Goal: Task Accomplishment & Management: Manage account settings

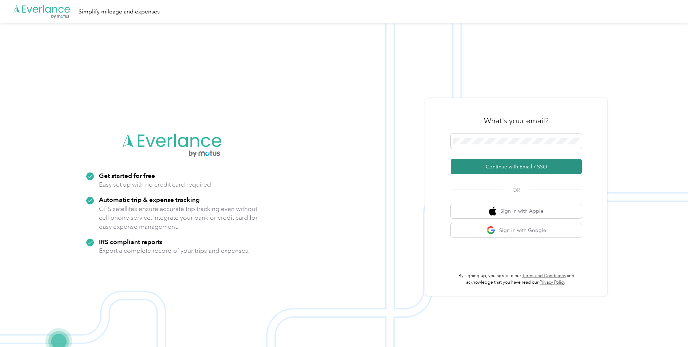
click at [489, 165] on button "Continue with Email / SSO" at bounding box center [516, 166] width 131 height 15
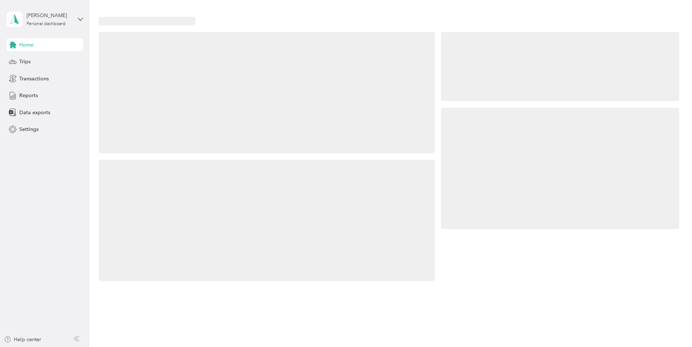
click at [484, 139] on div at bounding box center [560, 168] width 238 height 121
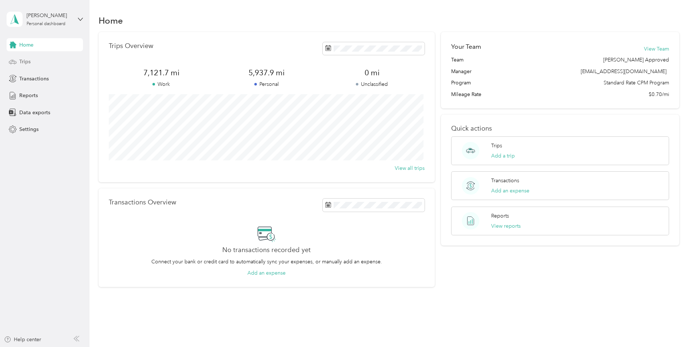
click at [17, 61] on div "Trips" at bounding box center [45, 61] width 76 height 13
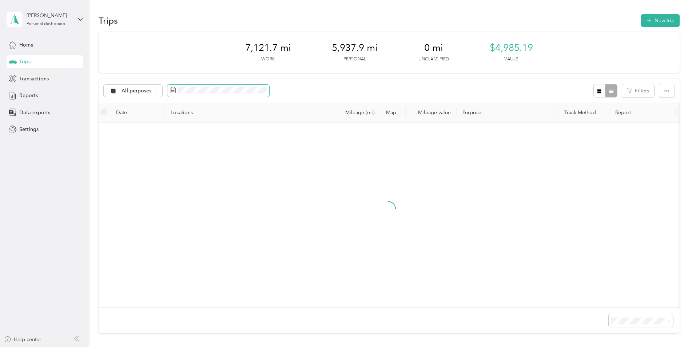
click at [171, 91] on icon at bounding box center [173, 90] width 6 height 6
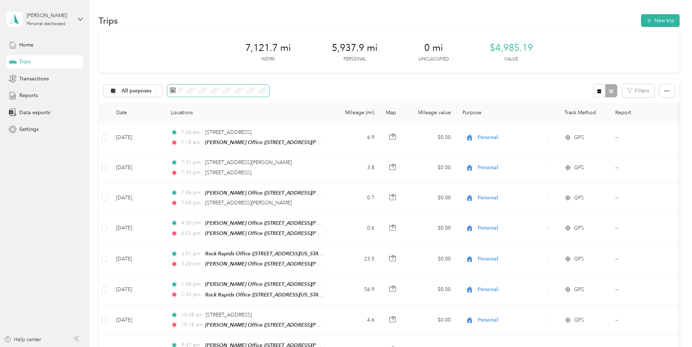
click at [171, 90] on rect at bounding box center [171, 90] width 1 height 1
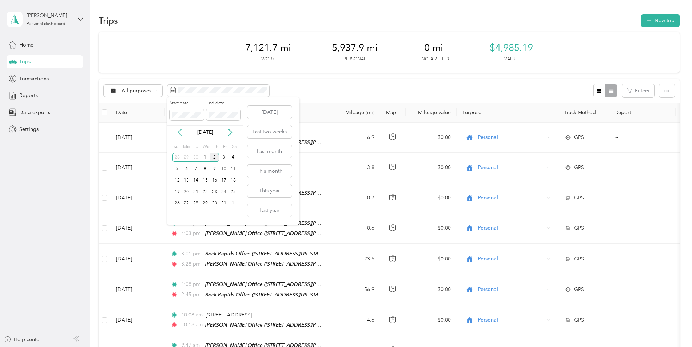
click at [179, 133] on icon at bounding box center [179, 132] width 7 height 7
click at [188, 157] on div "1" at bounding box center [186, 157] width 9 height 9
click at [194, 202] on div "30" at bounding box center [195, 203] width 9 height 9
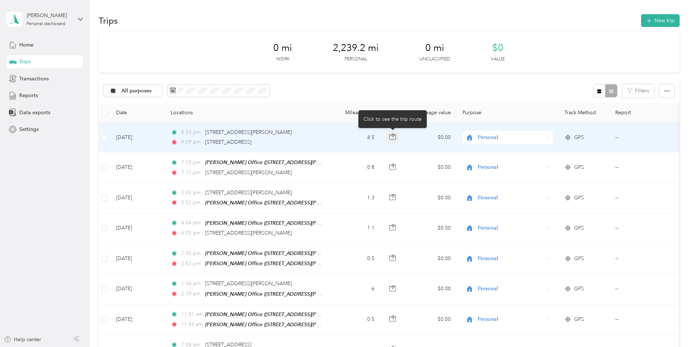
click at [393, 140] on button "button" at bounding box center [392, 137] width 13 height 13
click at [282, 141] on div "9:09 pm [STREET_ADDRESS][PERSON_NAME]" at bounding box center [247, 142] width 153 height 8
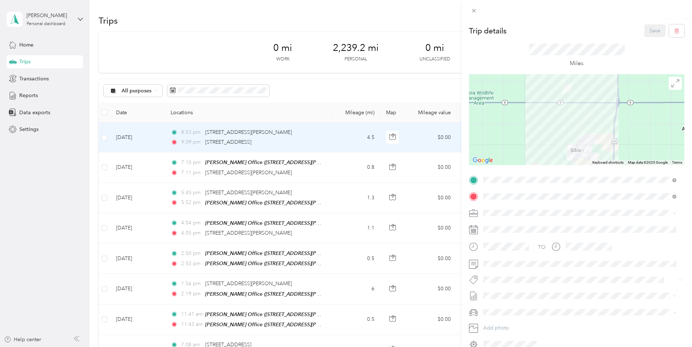
click at [104, 139] on div "Trip details Save This trip cannot be edited because it is either under review,…" at bounding box center [346, 173] width 692 height 347
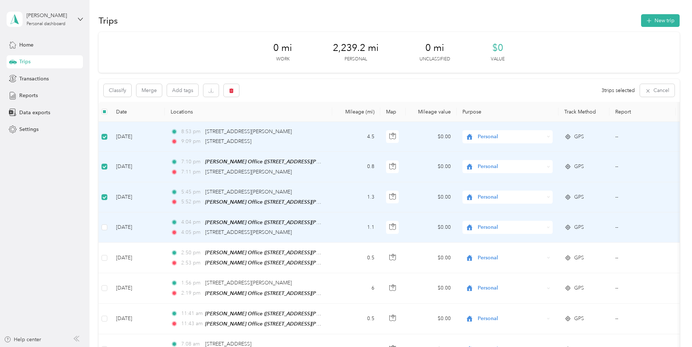
click at [109, 225] on td at bounding box center [105, 227] width 12 height 30
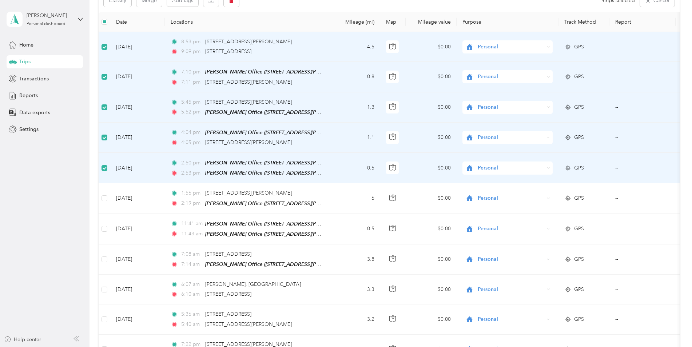
scroll to position [109, 0]
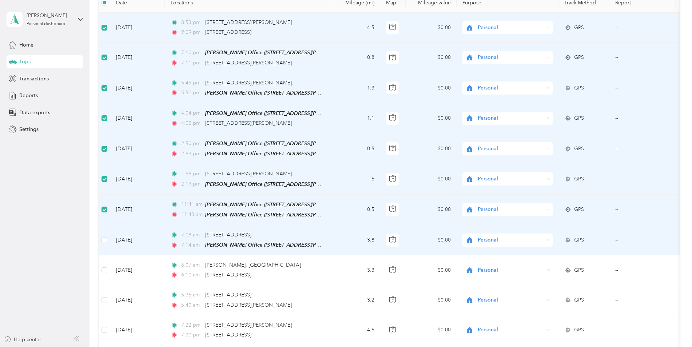
click at [107, 236] on td at bounding box center [105, 240] width 12 height 30
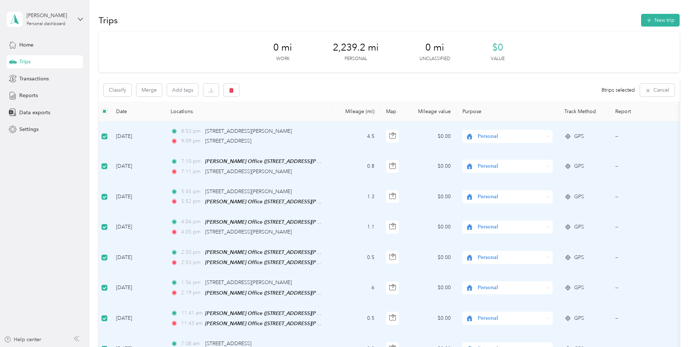
scroll to position [0, 0]
click at [122, 93] on button "Classify" at bounding box center [118, 90] width 28 height 13
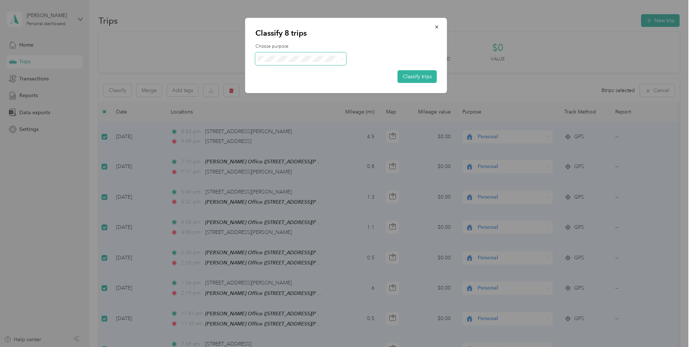
click at [341, 59] on icon at bounding box center [341, 58] width 2 height 1
click at [329, 72] on span "Cooperative Farmers Elevator (CFE)" at bounding box center [316, 72] width 86 height 8
click at [417, 77] on button "Classify trips" at bounding box center [417, 76] width 39 height 13
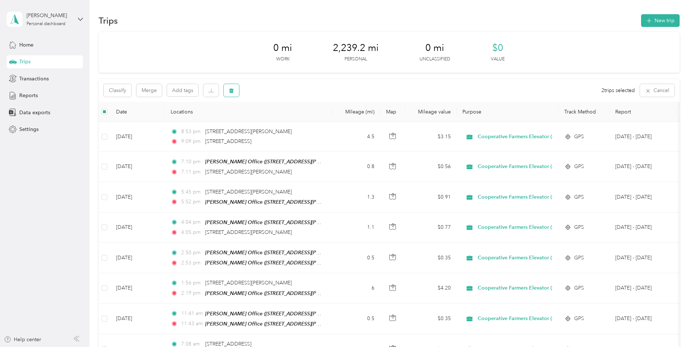
click at [233, 94] on button "button" at bounding box center [231, 90] width 15 height 13
click at [281, 118] on button "Yes" at bounding box center [285, 121] width 14 height 12
click at [154, 90] on icon at bounding box center [155, 90] width 3 height 3
click at [130, 140] on span "Personal" at bounding box center [164, 142] width 86 height 8
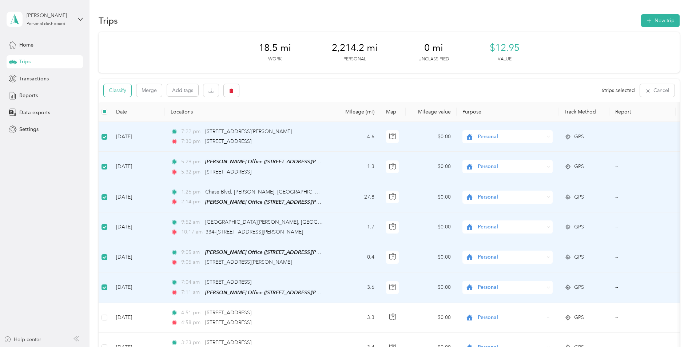
click at [127, 91] on button "Classify" at bounding box center [118, 90] width 28 height 13
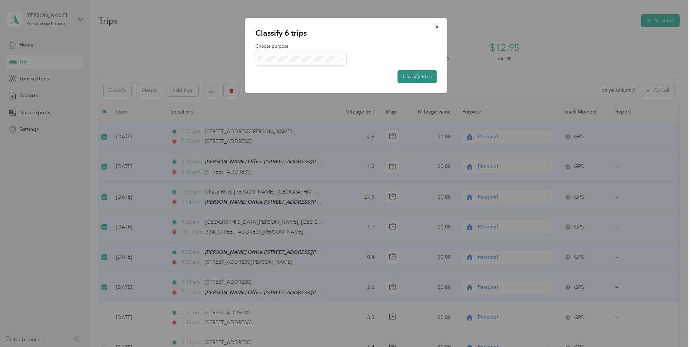
click at [418, 77] on button "Classify trips" at bounding box center [417, 76] width 39 height 13
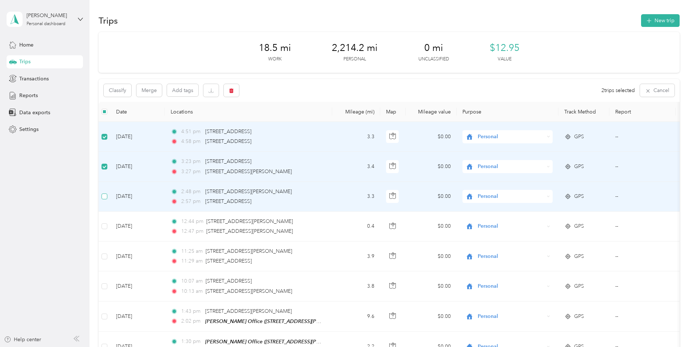
click at [103, 200] on label at bounding box center [104, 196] width 6 height 8
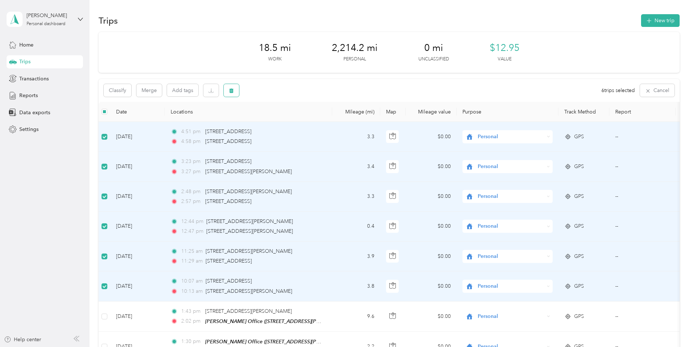
click at [234, 90] on icon "button" at bounding box center [231, 90] width 5 height 5
click at [285, 122] on button "Yes" at bounding box center [285, 121] width 14 height 12
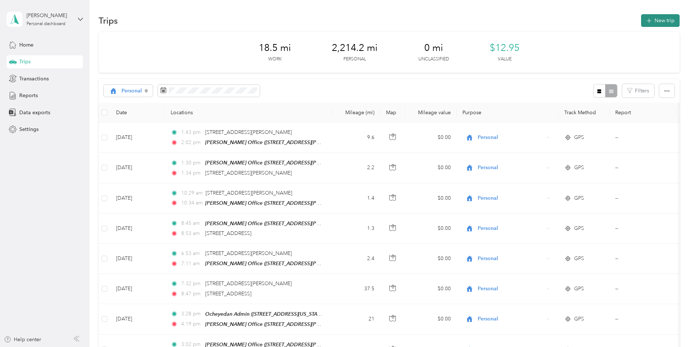
click at [668, 21] on button "New trip" at bounding box center [660, 20] width 39 height 13
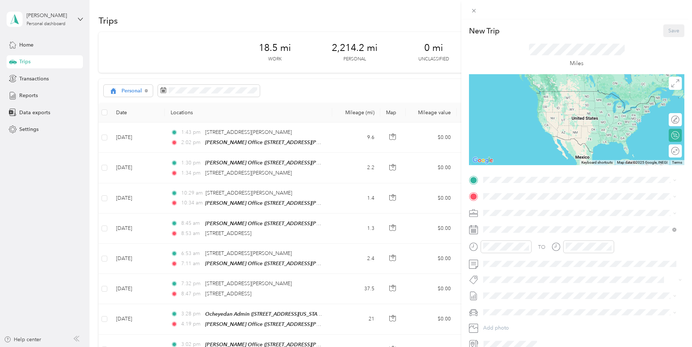
click at [471, 229] on icon at bounding box center [473, 229] width 9 height 9
click at [473, 229] on icon at bounding box center [473, 229] width 9 height 9
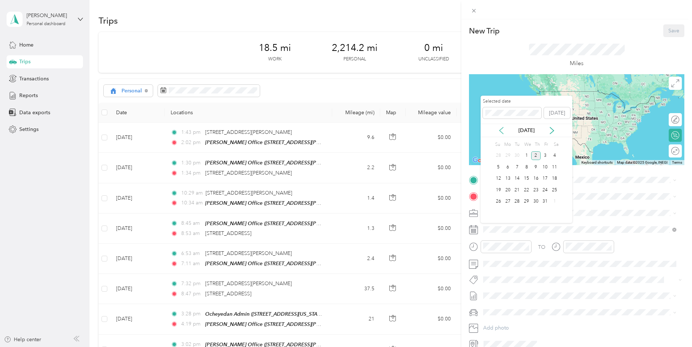
click at [502, 130] on icon at bounding box center [501, 130] width 7 height 7
click at [553, 191] on div "27" at bounding box center [554, 189] width 9 height 9
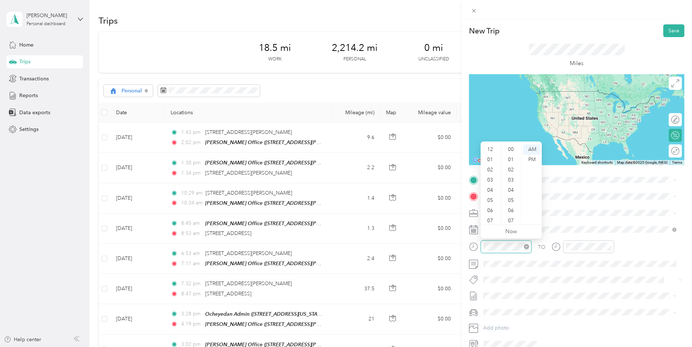
scroll to position [44, 0]
click at [494, 188] on div "08" at bounding box center [490, 187] width 17 height 10
click at [511, 154] on div "06" at bounding box center [511, 154] width 17 height 10
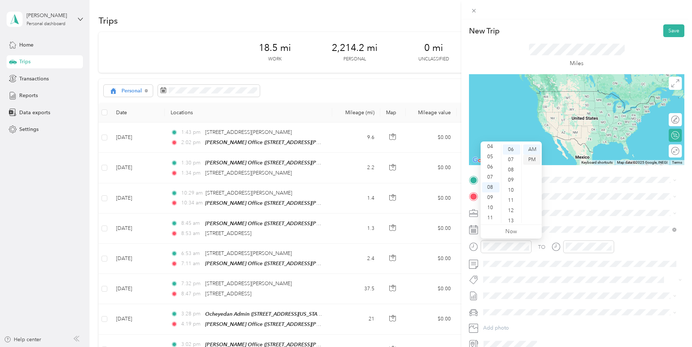
click at [534, 158] on div "PM" at bounding box center [531, 160] width 17 height 10
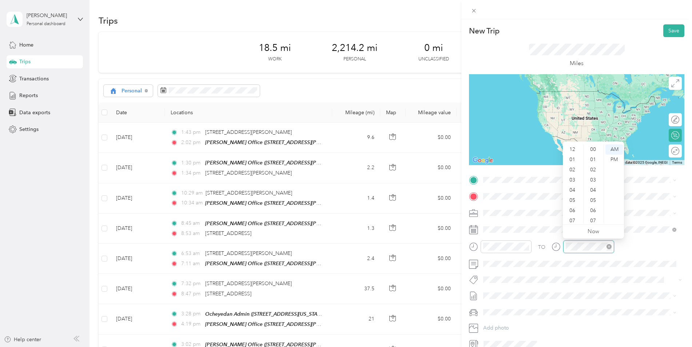
scroll to position [44, 0]
click at [594, 158] on div "10" at bounding box center [593, 158] width 17 height 10
click at [610, 160] on div "PM" at bounding box center [613, 160] width 17 height 10
click at [487, 183] on span at bounding box center [582, 180] width 204 height 12
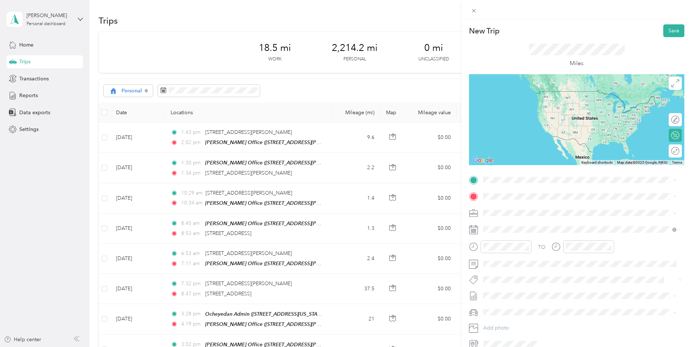
click at [520, 220] on span "[STREET_ADDRESS][PERSON_NAME][US_STATE]" at bounding box center [553, 219] width 113 height 6
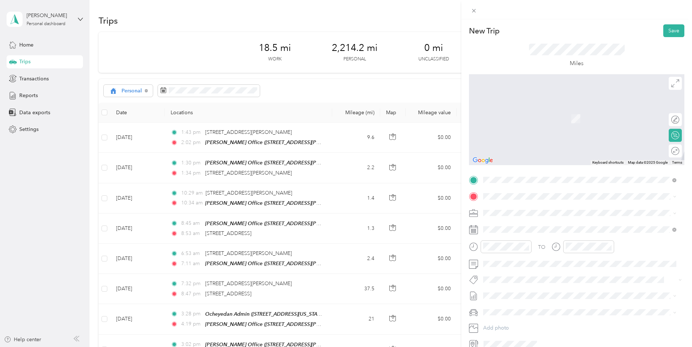
click at [477, 198] on icon at bounding box center [473, 196] width 9 height 9
click at [568, 256] on span "[STREET_ADDRESS][PERSON_NAME][US_STATE]" at bounding box center [553, 252] width 113 height 7
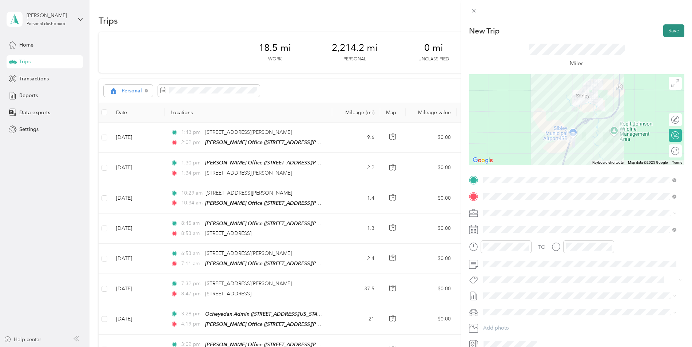
click at [671, 33] on button "Save" at bounding box center [673, 30] width 21 height 13
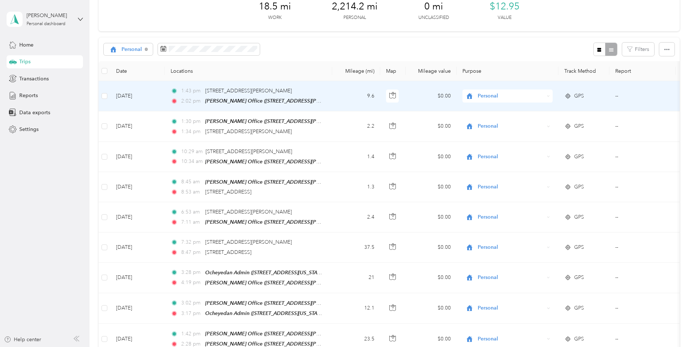
scroll to position [36, 0]
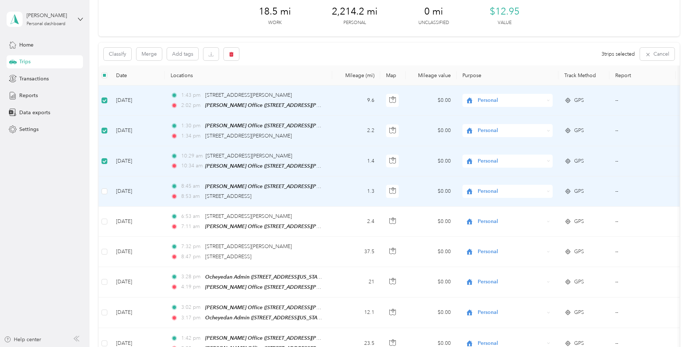
click at [107, 192] on td at bounding box center [105, 191] width 12 height 30
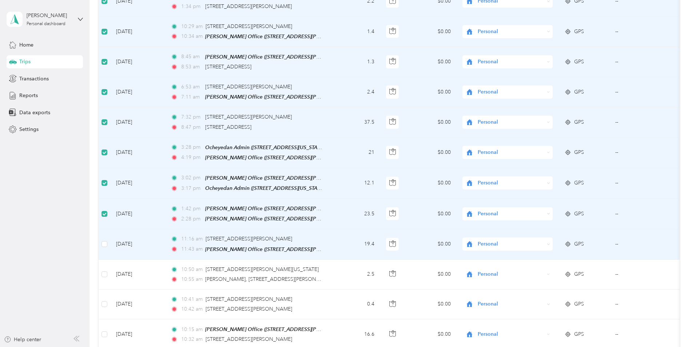
scroll to position [218, 0]
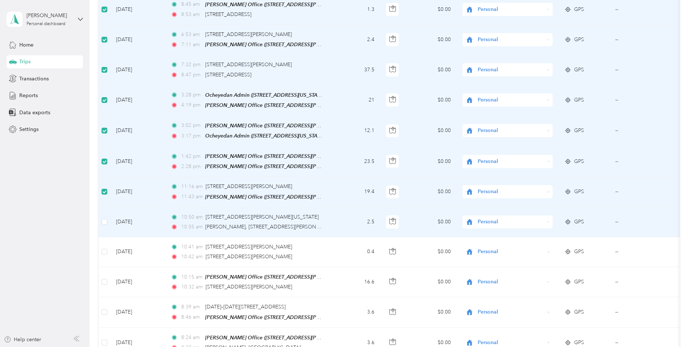
click at [101, 214] on td at bounding box center [105, 222] width 12 height 30
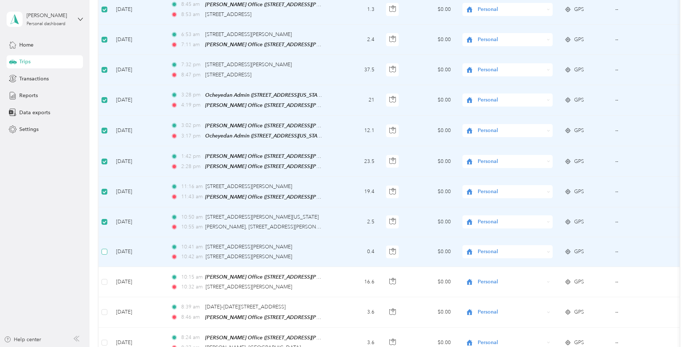
click at [104, 251] on label at bounding box center [104, 252] width 6 height 8
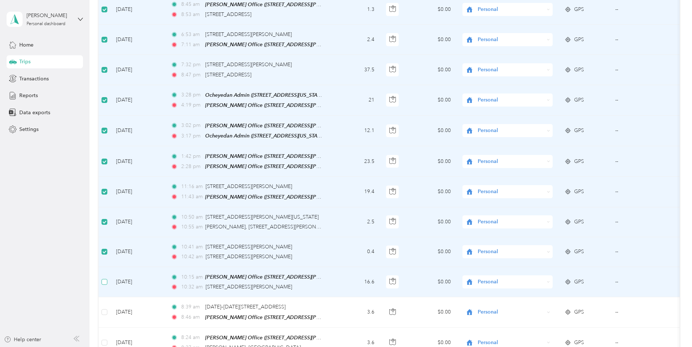
click at [104, 280] on label at bounding box center [104, 282] width 6 height 8
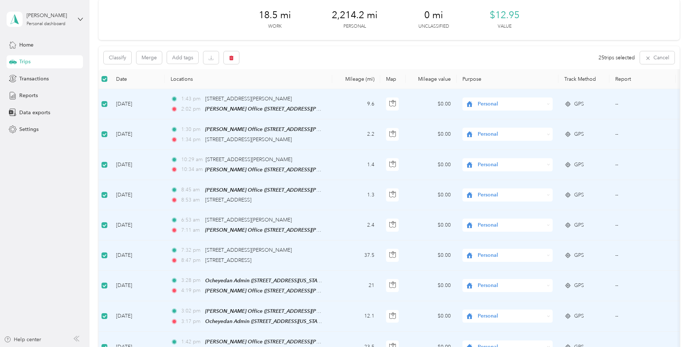
scroll to position [0, 0]
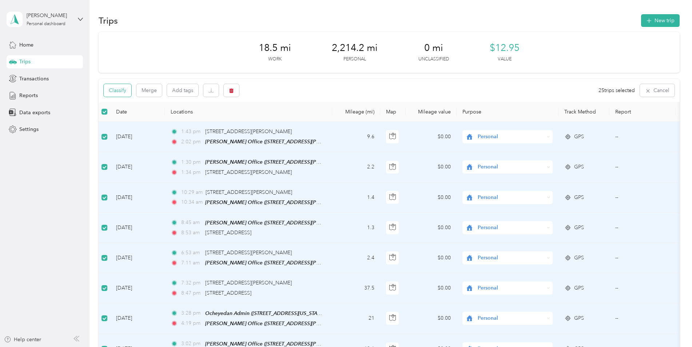
click at [125, 90] on button "Classify" at bounding box center [118, 90] width 28 height 13
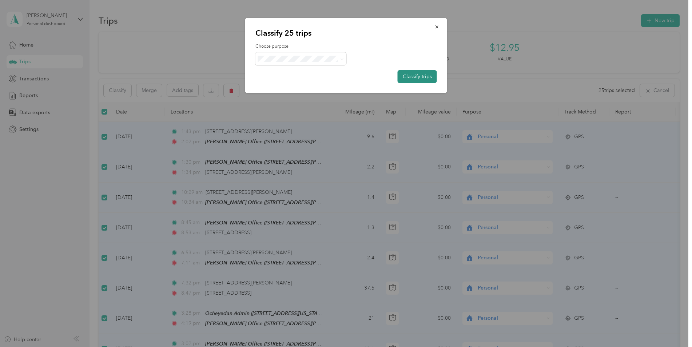
click at [432, 77] on button "Classify trips" at bounding box center [417, 76] width 39 height 13
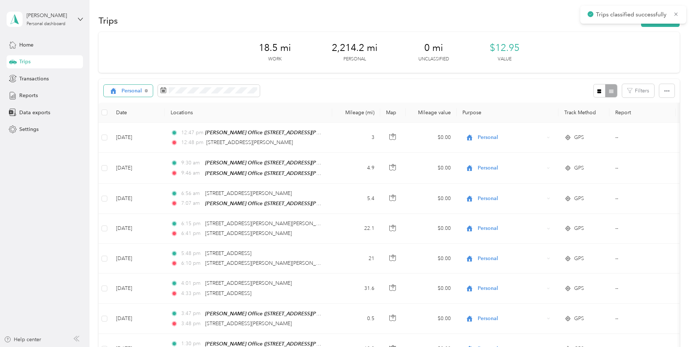
click at [141, 90] on span "Personal" at bounding box center [131, 90] width 21 height 5
click at [135, 116] on span "Unclassified" at bounding box center [164, 117] width 86 height 8
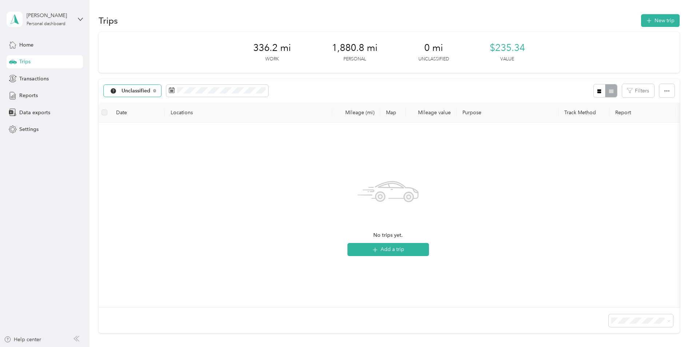
click at [139, 89] on span "Unclassified" at bounding box center [135, 90] width 29 height 5
click at [131, 141] on span "Personal" at bounding box center [164, 142] width 86 height 8
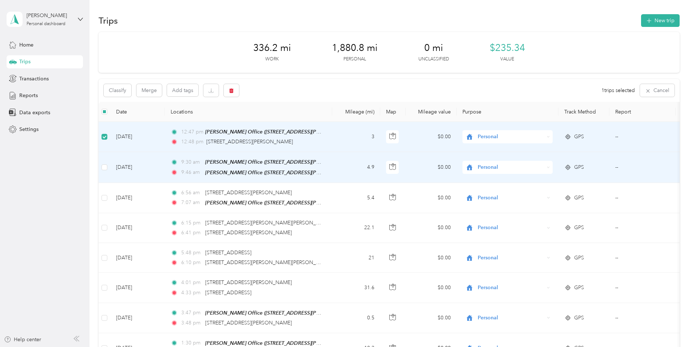
click at [102, 172] on td at bounding box center [105, 167] width 12 height 31
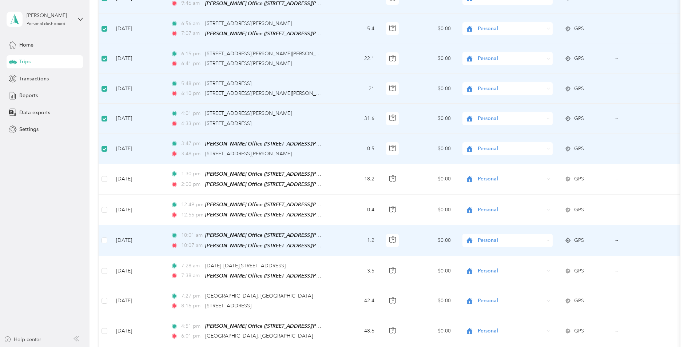
scroll to position [182, 0]
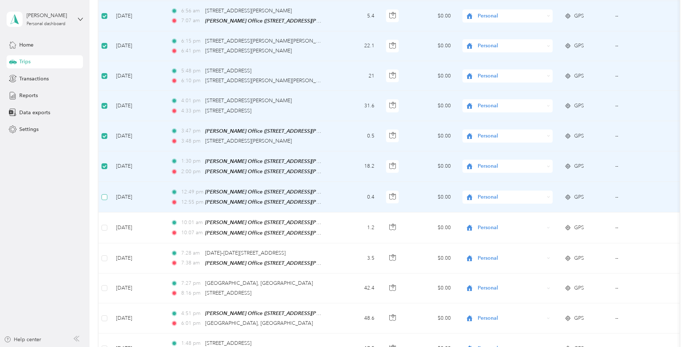
click at [105, 198] on label at bounding box center [104, 197] width 6 height 8
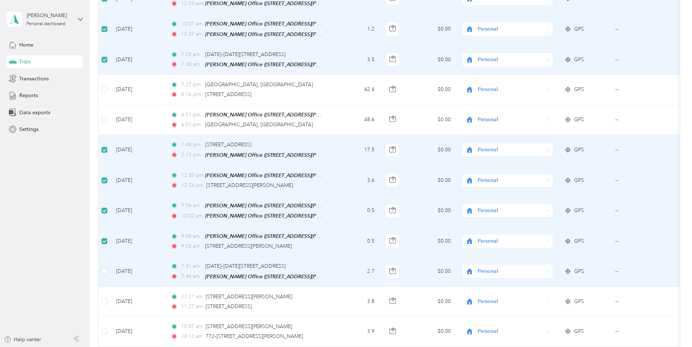
scroll to position [400, 0]
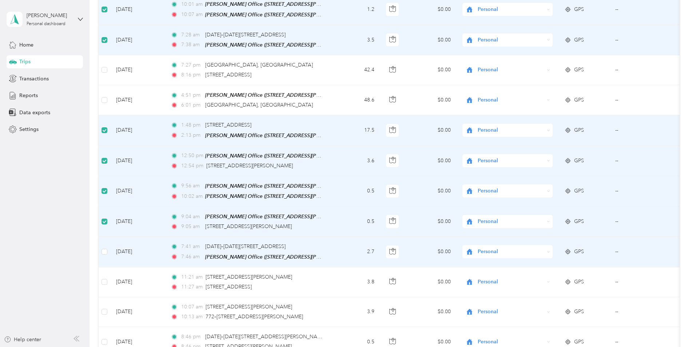
click at [103, 249] on td at bounding box center [105, 252] width 12 height 30
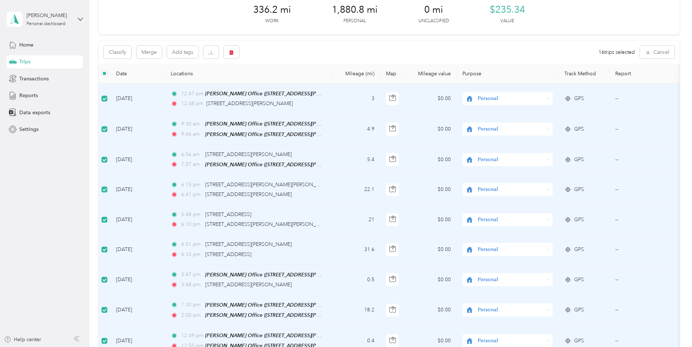
scroll to position [36, 0]
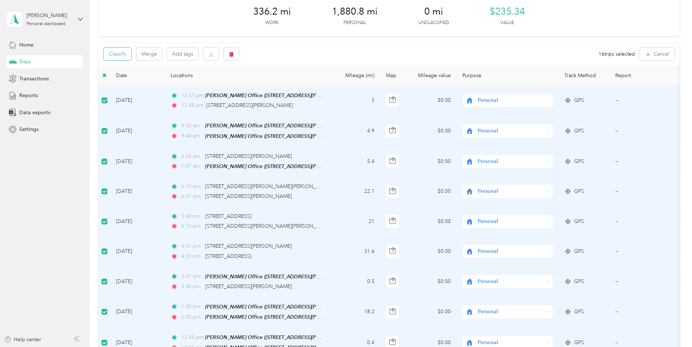
click at [121, 58] on button "Classify" at bounding box center [118, 54] width 28 height 13
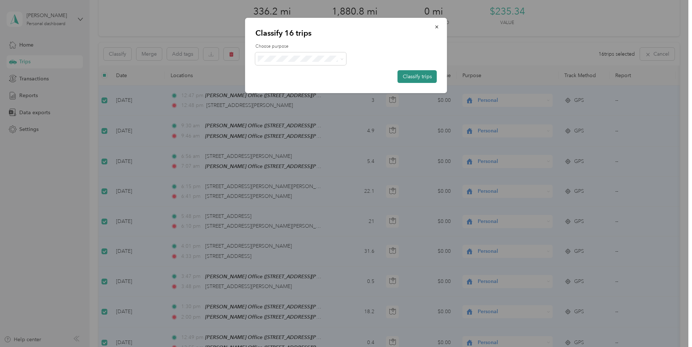
click at [411, 79] on button "Classify trips" at bounding box center [417, 76] width 39 height 13
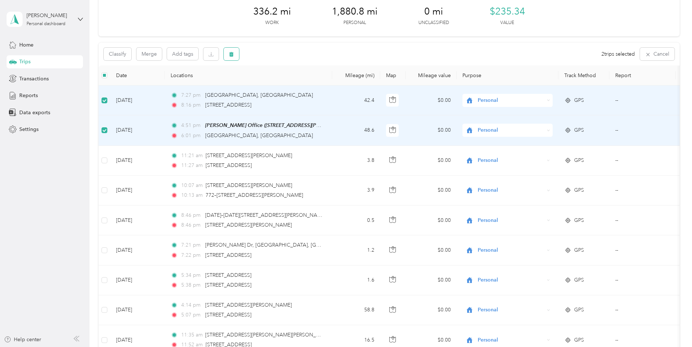
click at [233, 55] on icon "button" at bounding box center [231, 54] width 4 height 5
click at [287, 85] on button "Yes" at bounding box center [285, 85] width 14 height 12
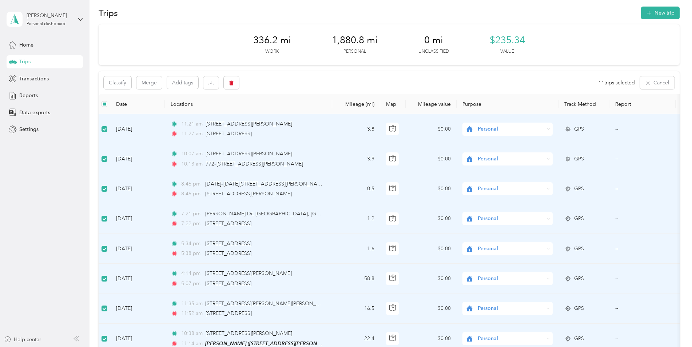
scroll to position [0, 0]
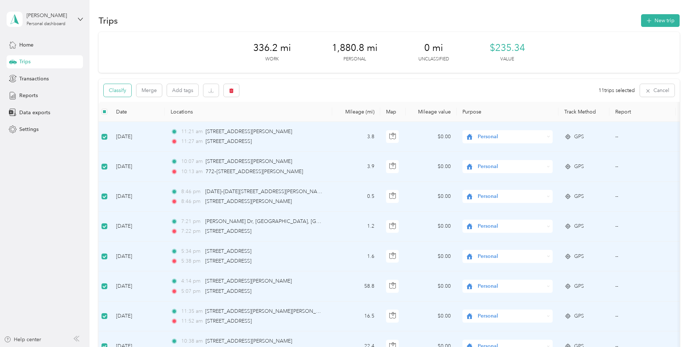
click at [125, 92] on button "Classify" at bounding box center [118, 90] width 28 height 13
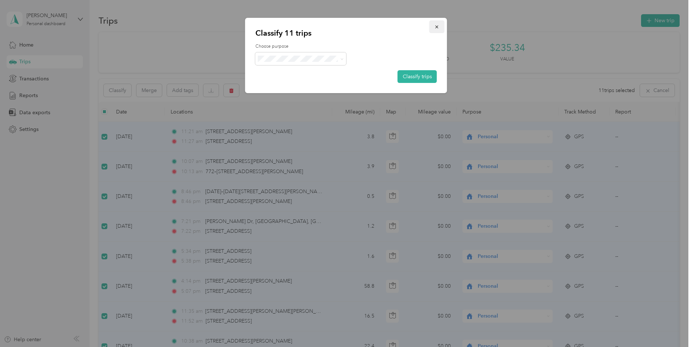
click at [434, 28] on icon "button" at bounding box center [436, 26] width 5 height 5
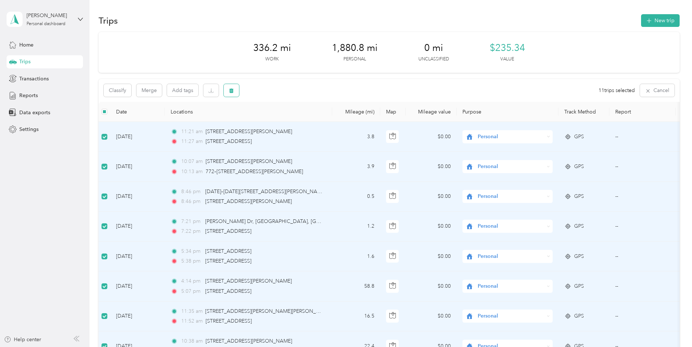
click at [234, 92] on icon "button" at bounding box center [231, 90] width 5 height 5
click at [285, 119] on button "Yes" at bounding box center [287, 121] width 14 height 12
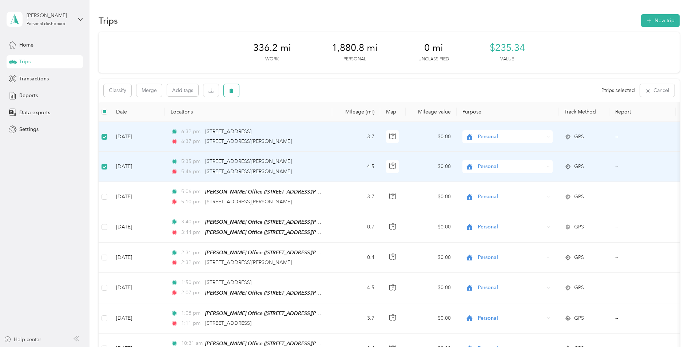
click at [236, 92] on button "button" at bounding box center [231, 90] width 15 height 13
click at [288, 120] on button "Yes" at bounding box center [285, 121] width 14 height 12
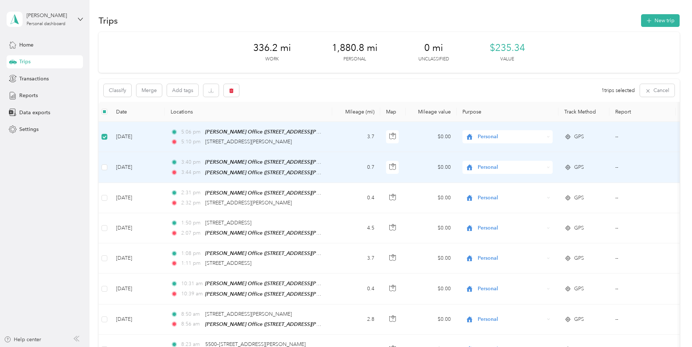
click at [104, 161] on td at bounding box center [105, 167] width 12 height 31
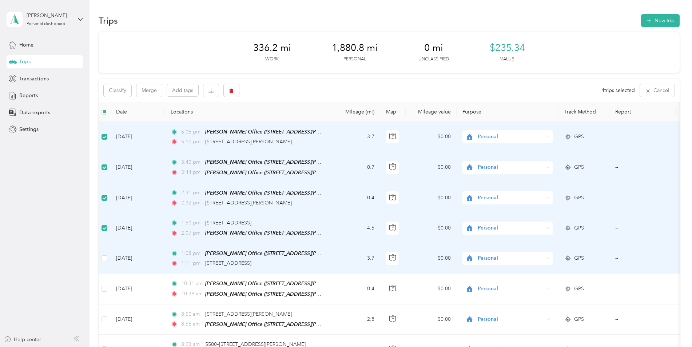
click at [100, 258] on td at bounding box center [105, 258] width 12 height 30
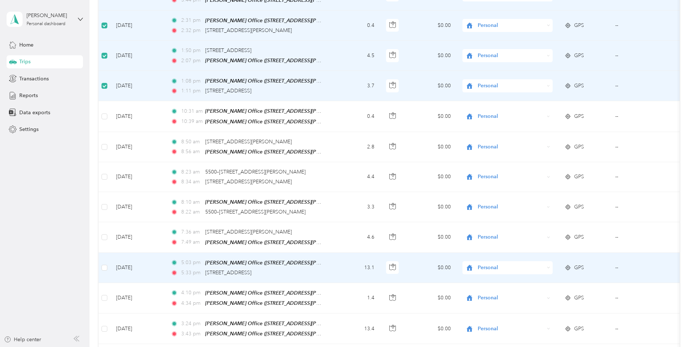
scroll to position [182, 0]
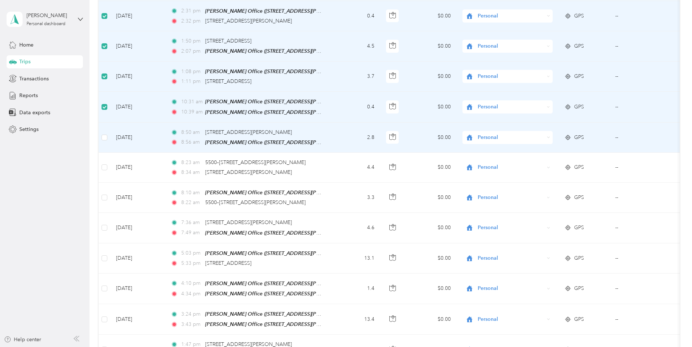
click at [101, 135] on td at bounding box center [105, 138] width 12 height 30
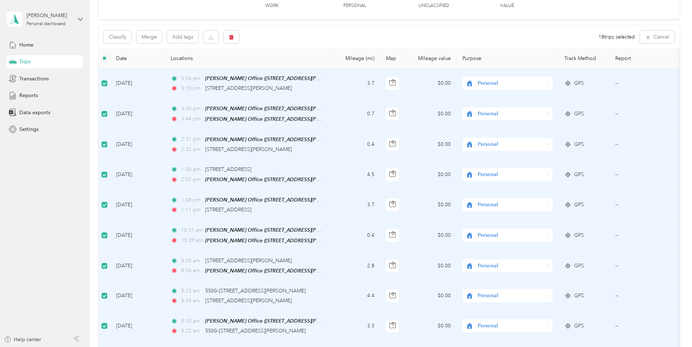
scroll to position [36, 0]
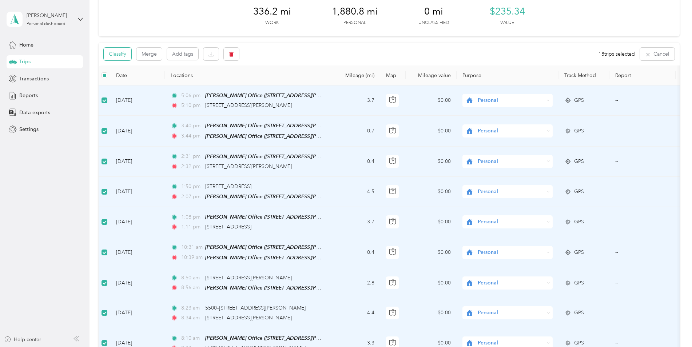
click at [116, 54] on button "Classify" at bounding box center [118, 54] width 28 height 13
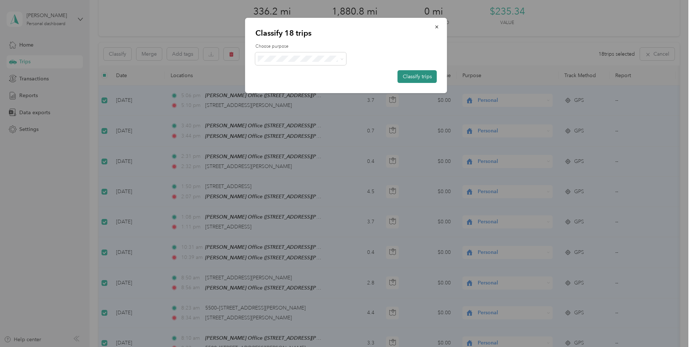
click at [422, 76] on button "Classify trips" at bounding box center [417, 76] width 39 height 13
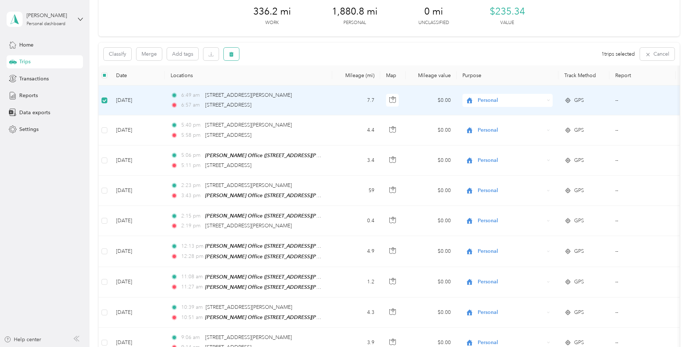
click at [233, 56] on icon "button" at bounding box center [231, 54] width 4 height 5
click at [285, 83] on button "Yes" at bounding box center [285, 85] width 14 height 12
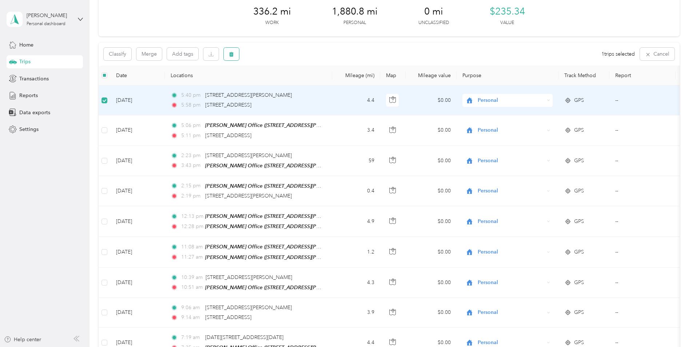
click at [233, 54] on icon "button" at bounding box center [231, 54] width 4 height 5
click at [287, 83] on button "Yes" at bounding box center [285, 85] width 14 height 12
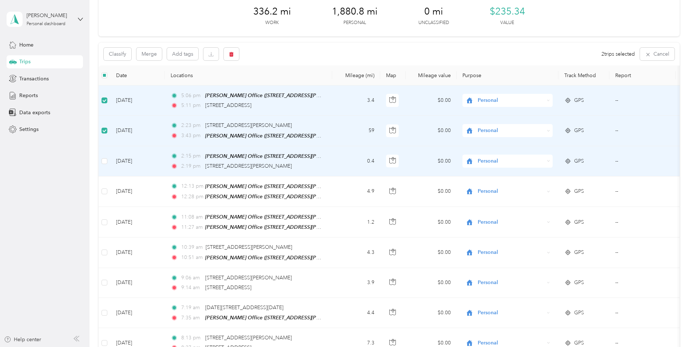
click at [104, 156] on td at bounding box center [105, 161] width 12 height 30
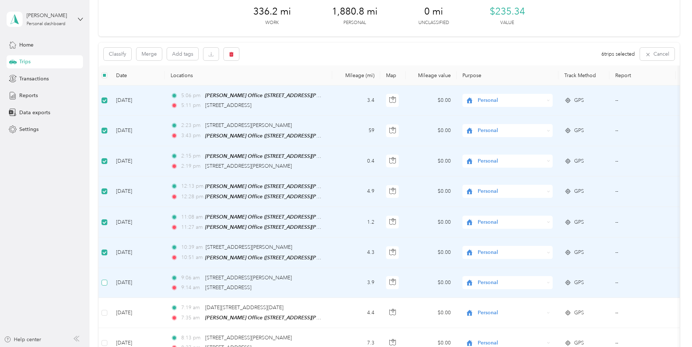
click at [103, 279] on label at bounding box center [104, 283] width 6 height 8
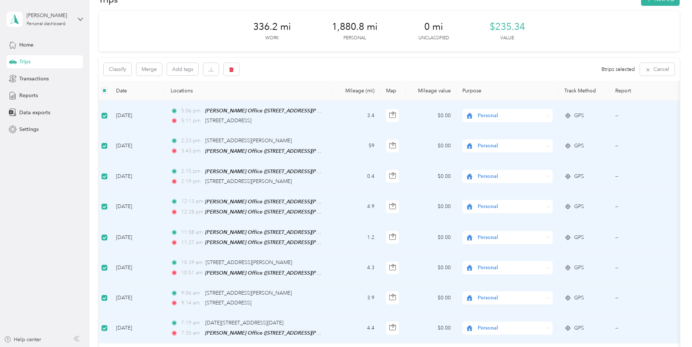
scroll to position [0, 0]
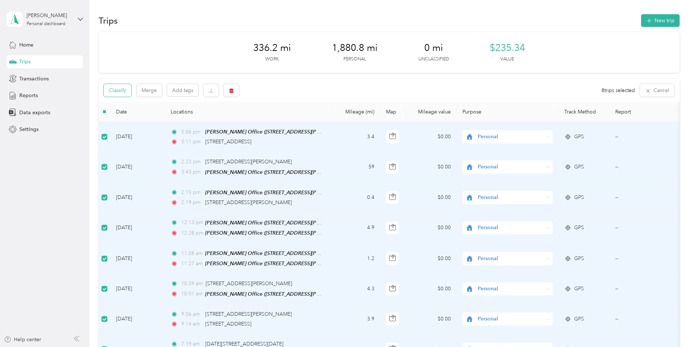
click at [117, 93] on button "Classify" at bounding box center [118, 90] width 28 height 13
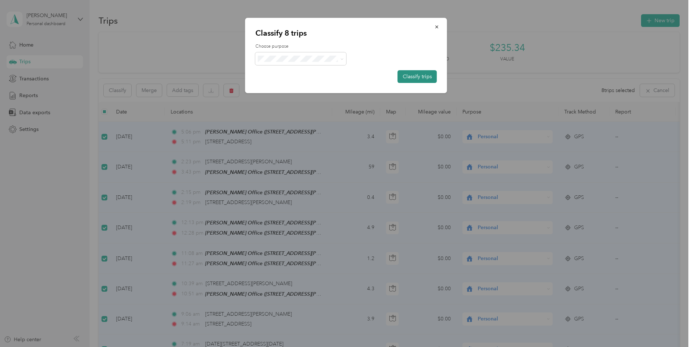
click at [420, 80] on button "Classify trips" at bounding box center [417, 76] width 39 height 13
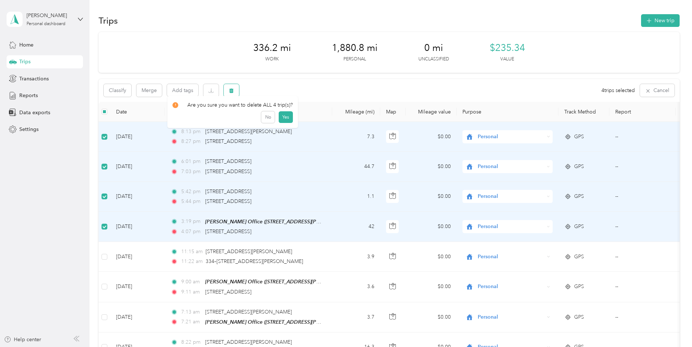
click at [233, 90] on icon "button" at bounding box center [231, 90] width 5 height 5
click at [282, 118] on button "Yes" at bounding box center [285, 121] width 14 height 12
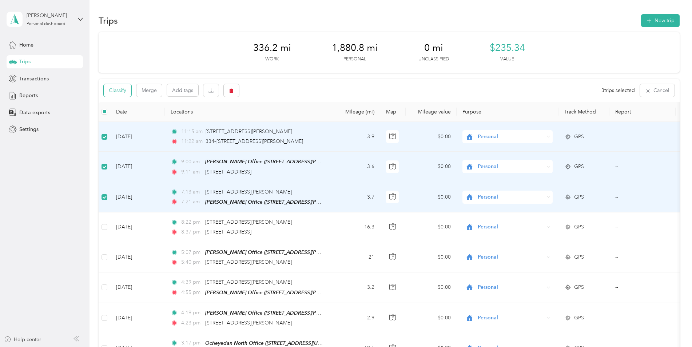
click at [124, 95] on button "Classify" at bounding box center [118, 90] width 28 height 13
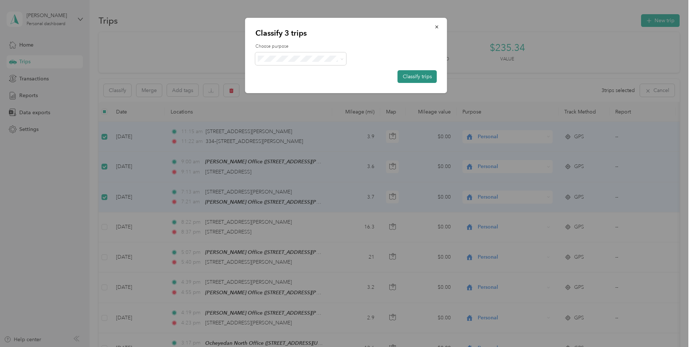
click at [411, 78] on button "Classify trips" at bounding box center [417, 76] width 39 height 13
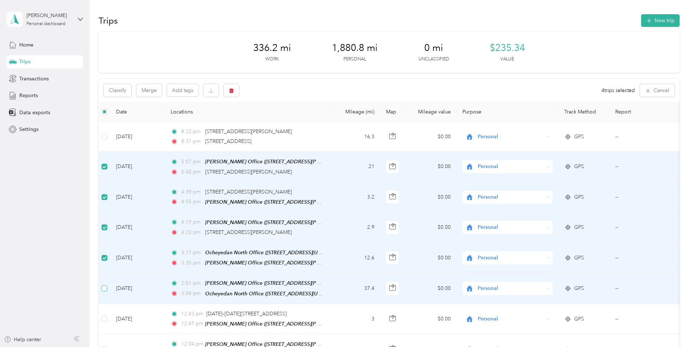
click at [104, 284] on label at bounding box center [104, 288] width 6 height 8
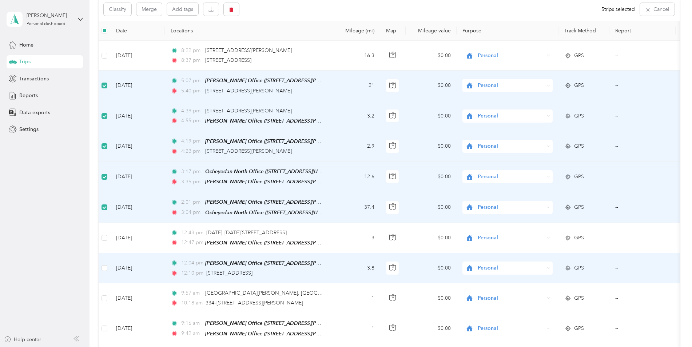
scroll to position [145, 0]
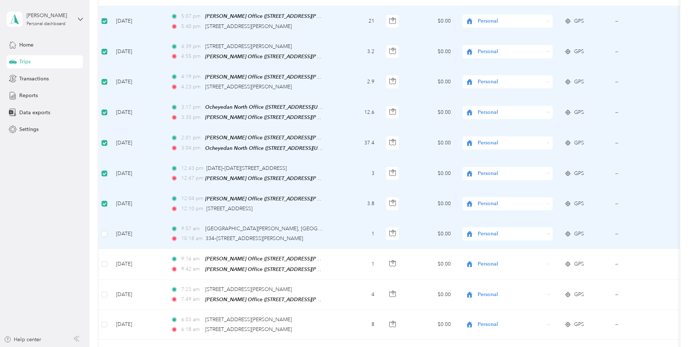
click at [107, 229] on td at bounding box center [105, 234] width 12 height 30
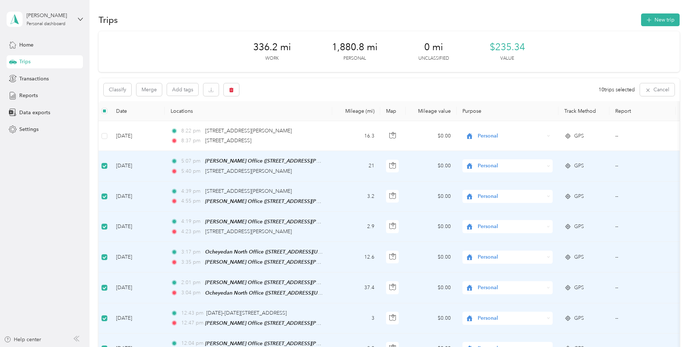
scroll to position [0, 0]
click at [119, 94] on button "Classify" at bounding box center [118, 90] width 28 height 13
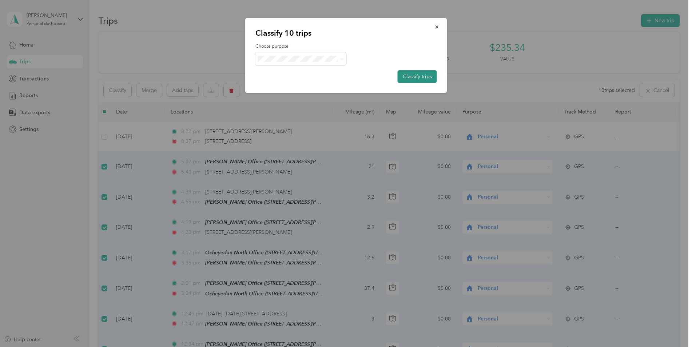
click at [411, 76] on button "Classify trips" at bounding box center [417, 76] width 39 height 13
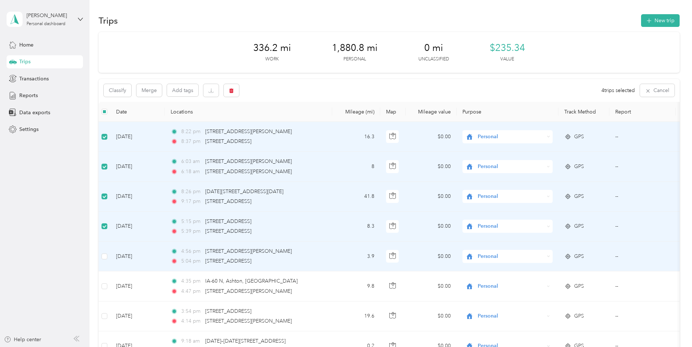
click at [107, 255] on td at bounding box center [105, 257] width 12 height 30
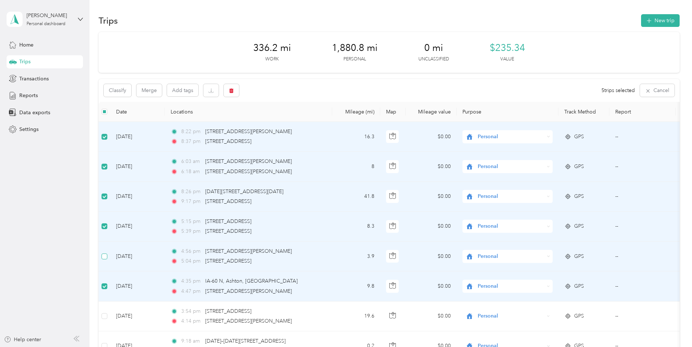
click at [105, 259] on label at bounding box center [104, 256] width 6 height 8
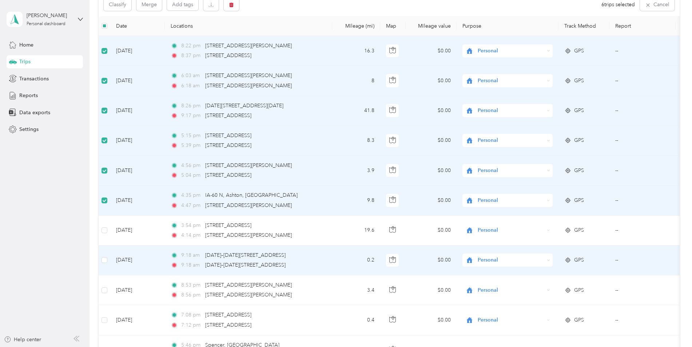
scroll to position [145, 0]
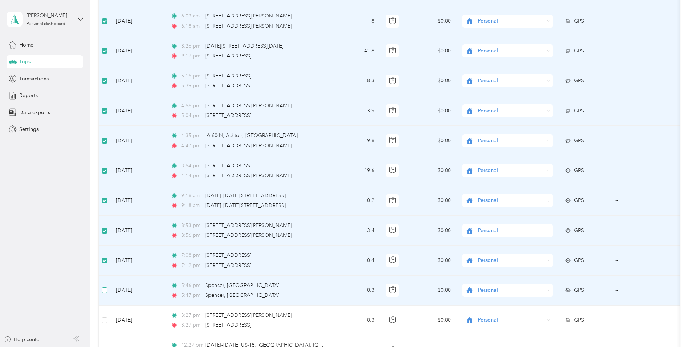
click at [103, 286] on label at bounding box center [104, 290] width 6 height 8
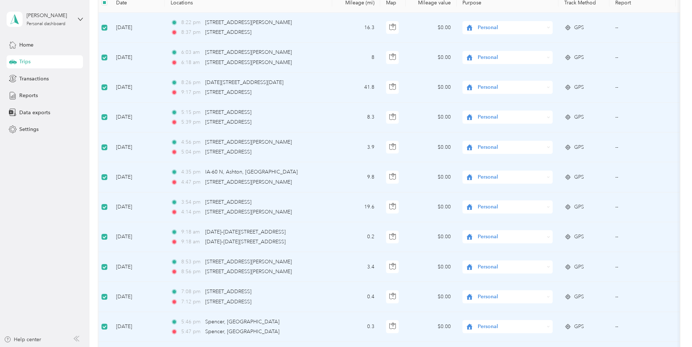
scroll to position [0, 0]
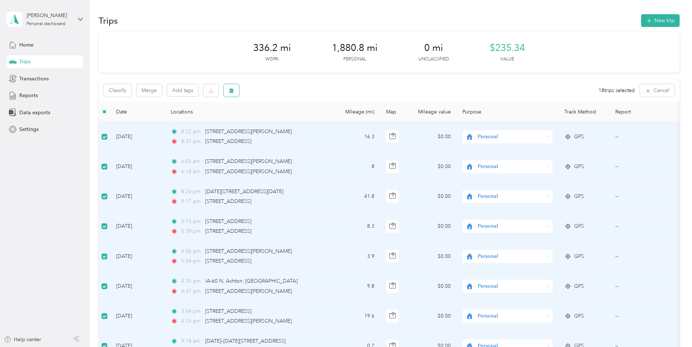
click at [234, 92] on icon "button" at bounding box center [231, 90] width 5 height 5
click at [288, 120] on button "Yes" at bounding box center [287, 121] width 14 height 12
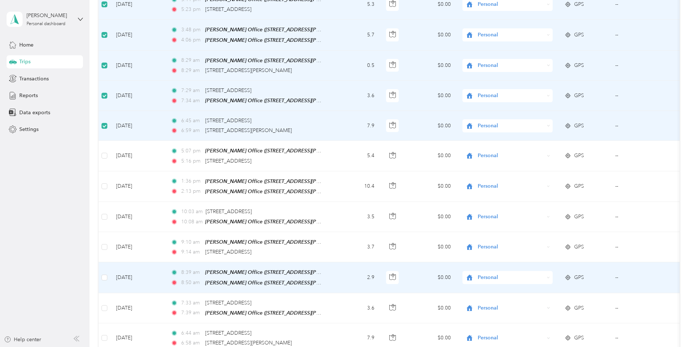
scroll to position [182, 0]
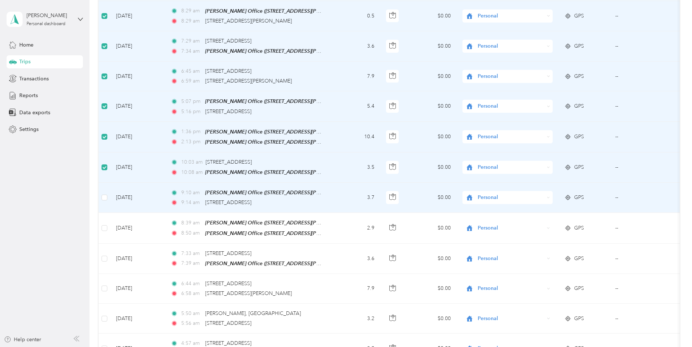
click at [108, 194] on td at bounding box center [105, 198] width 12 height 30
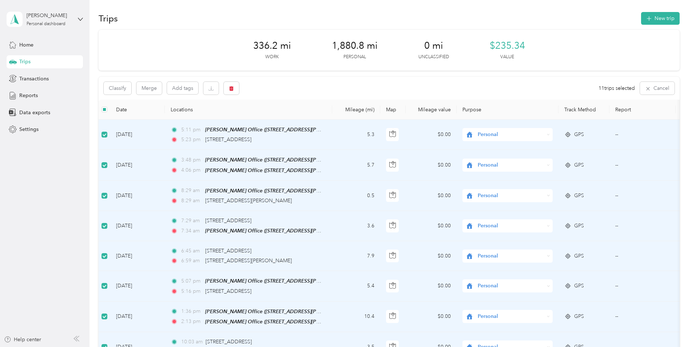
scroll to position [0, 0]
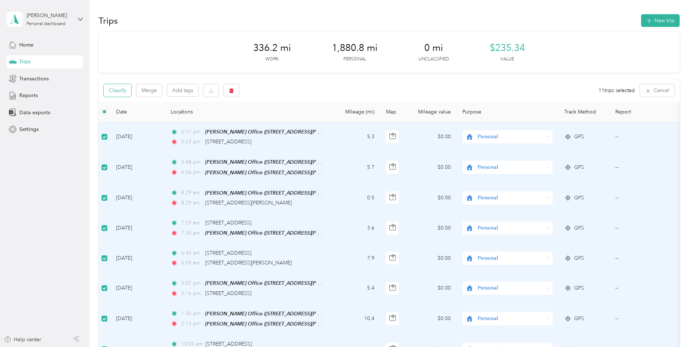
click at [117, 91] on button "Classify" at bounding box center [118, 90] width 28 height 13
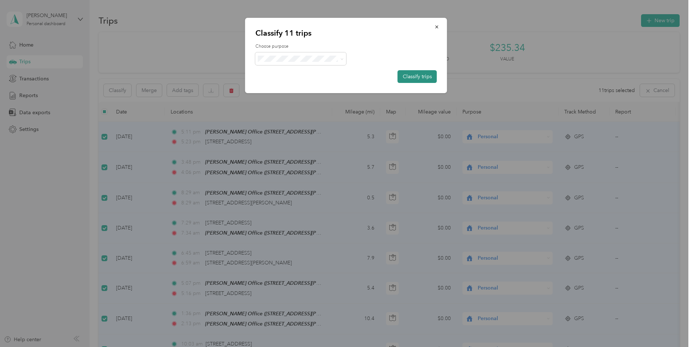
click at [407, 76] on button "Classify trips" at bounding box center [417, 76] width 39 height 13
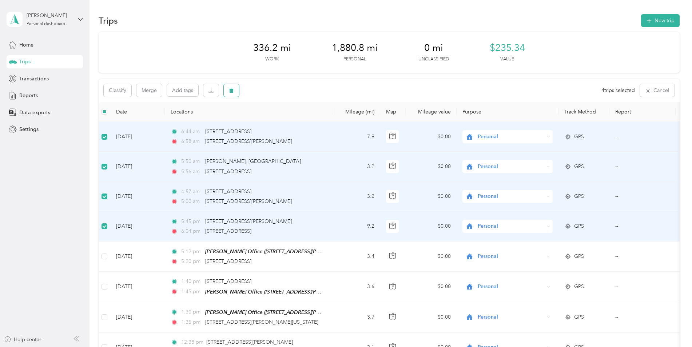
click at [232, 92] on icon "button" at bounding box center [231, 90] width 4 height 5
click at [283, 120] on button "Yes" at bounding box center [285, 121] width 14 height 12
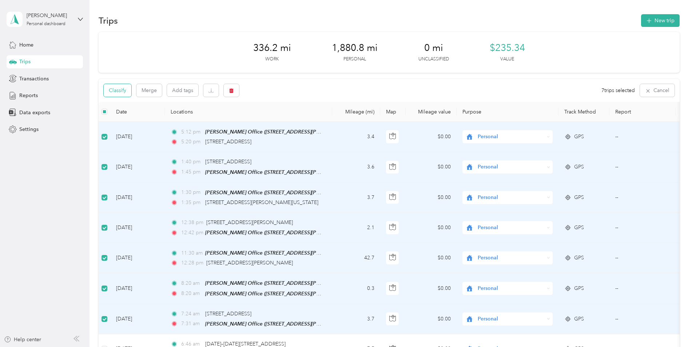
click at [123, 93] on button "Classify" at bounding box center [118, 90] width 28 height 13
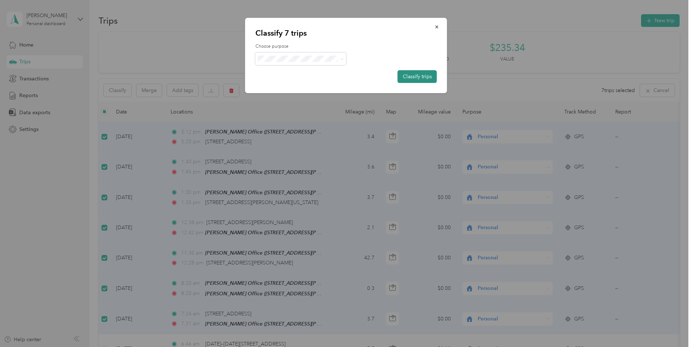
click at [414, 77] on button "Classify trips" at bounding box center [417, 76] width 39 height 13
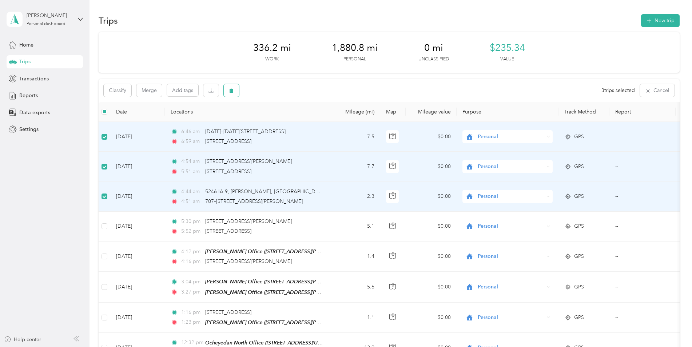
click at [230, 91] on icon "button" at bounding box center [231, 90] width 4 height 5
click at [283, 119] on button "Yes" at bounding box center [285, 121] width 14 height 12
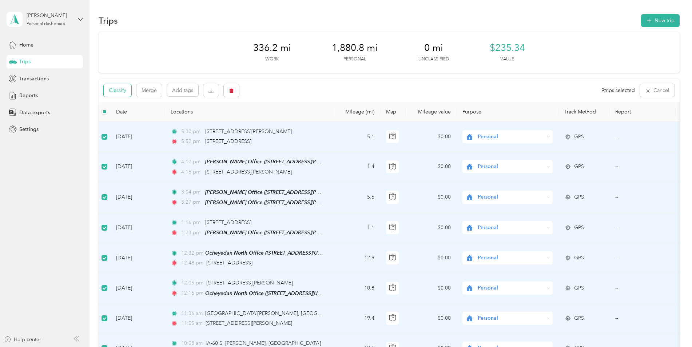
click at [123, 89] on button "Classify" at bounding box center [118, 90] width 28 height 13
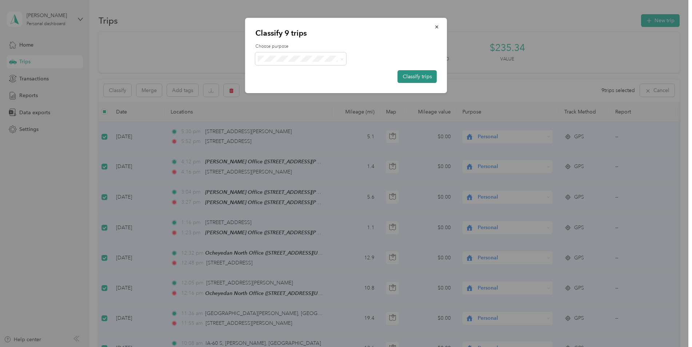
click at [406, 77] on button "Classify trips" at bounding box center [417, 76] width 39 height 13
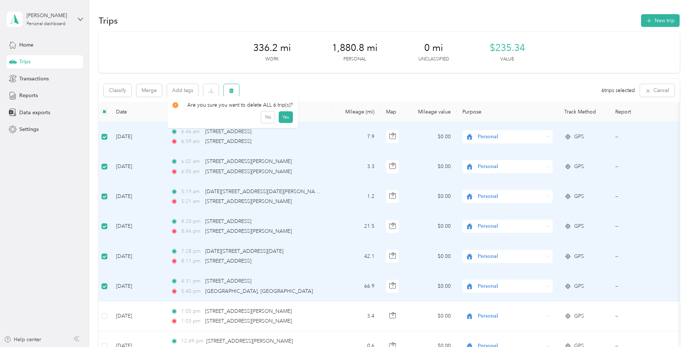
click at [235, 92] on button "button" at bounding box center [231, 90] width 15 height 13
click at [283, 121] on button "Yes" at bounding box center [285, 121] width 14 height 12
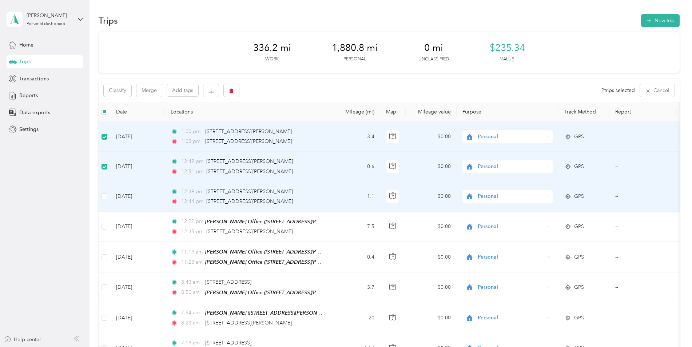
click at [103, 201] on td at bounding box center [105, 197] width 12 height 30
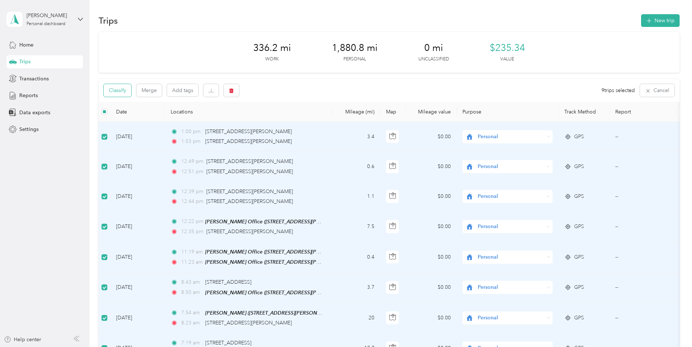
click at [125, 88] on button "Classify" at bounding box center [118, 90] width 28 height 13
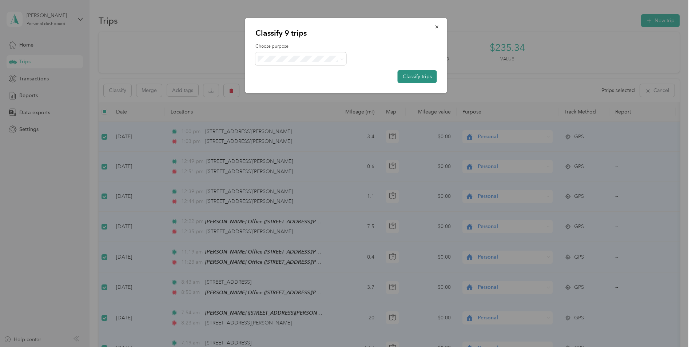
click at [415, 78] on button "Classify trips" at bounding box center [417, 76] width 39 height 13
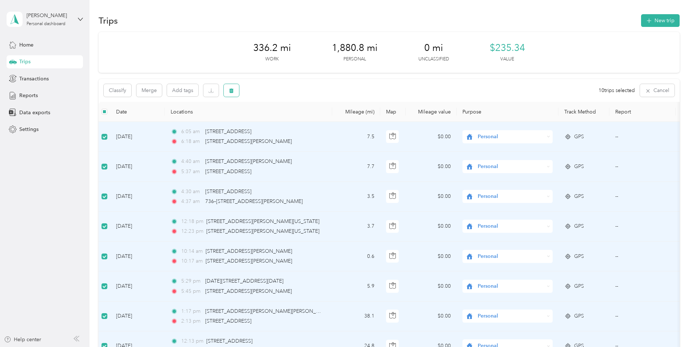
click at [233, 92] on icon "button" at bounding box center [231, 90] width 4 height 5
click at [284, 118] on button "Yes" at bounding box center [287, 121] width 14 height 12
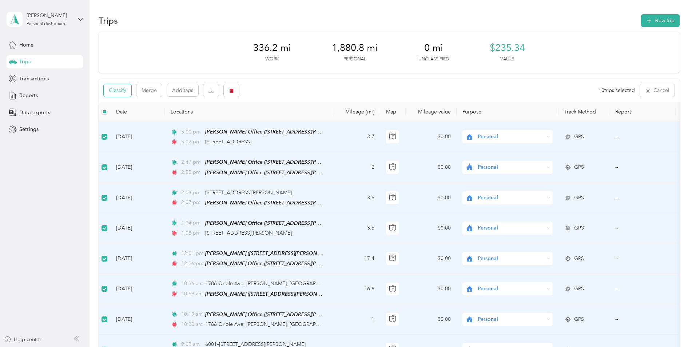
click at [121, 93] on button "Classify" at bounding box center [118, 90] width 28 height 13
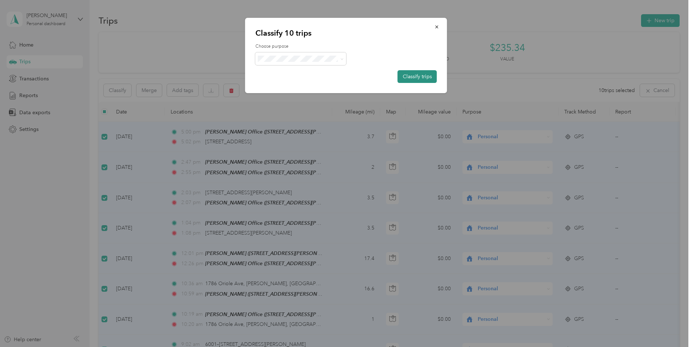
click at [411, 79] on button "Classify trips" at bounding box center [417, 76] width 39 height 13
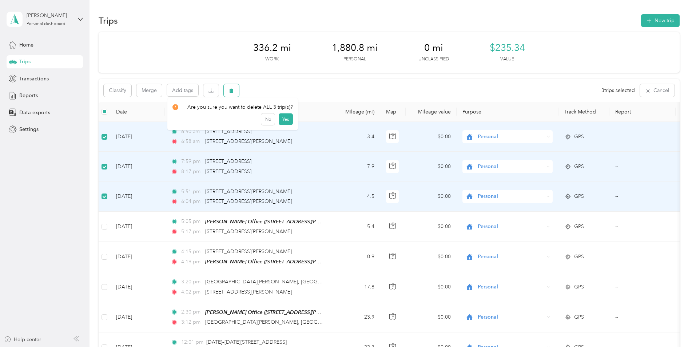
click at [235, 89] on button "button" at bounding box center [231, 90] width 15 height 13
click at [284, 120] on button "Yes" at bounding box center [285, 121] width 14 height 12
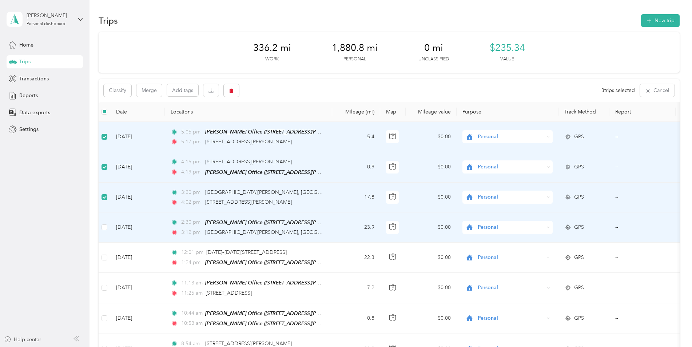
click at [107, 227] on td at bounding box center [105, 227] width 12 height 30
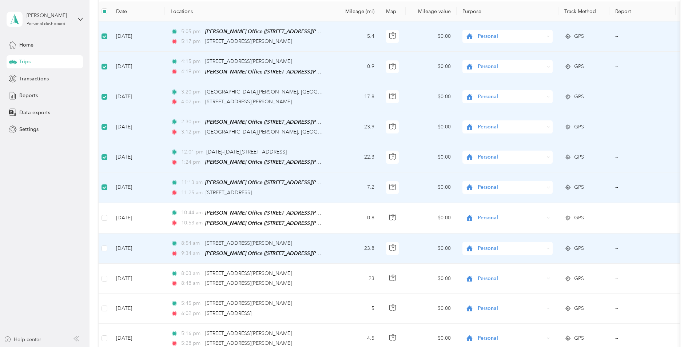
scroll to position [109, 0]
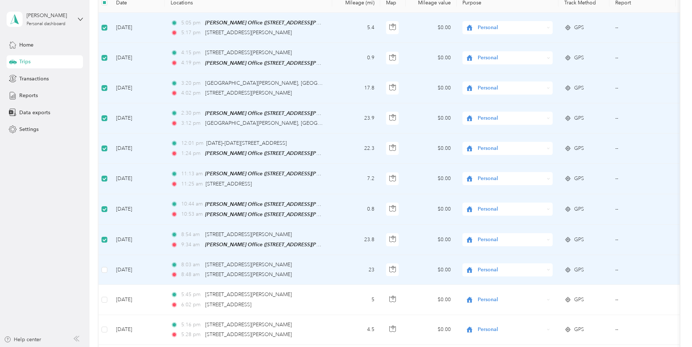
click at [100, 265] on td at bounding box center [105, 270] width 12 height 30
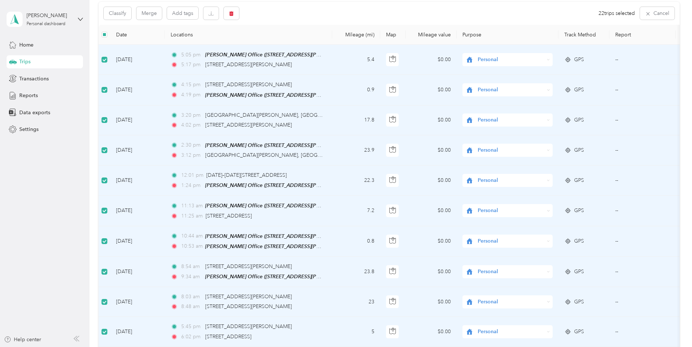
scroll to position [0, 0]
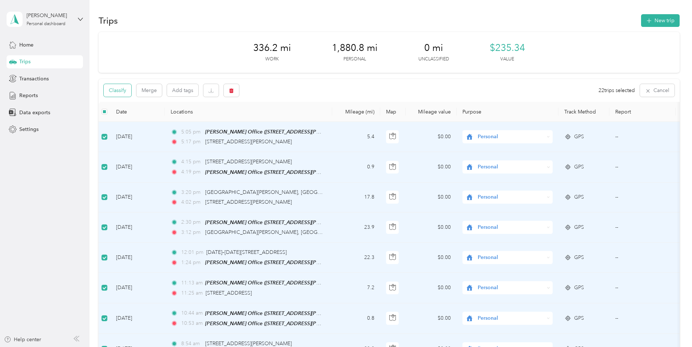
click at [120, 92] on button "Classify" at bounding box center [118, 90] width 28 height 13
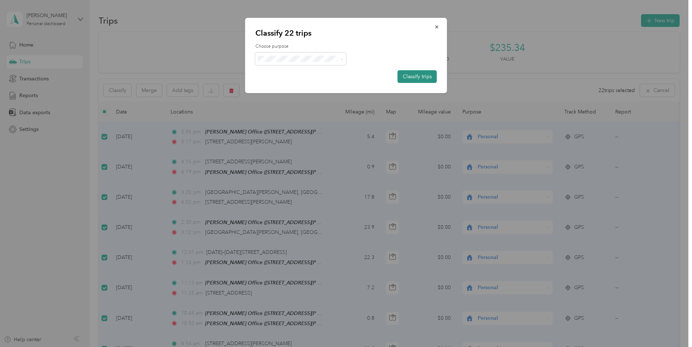
click at [418, 79] on button "Classify trips" at bounding box center [417, 76] width 39 height 13
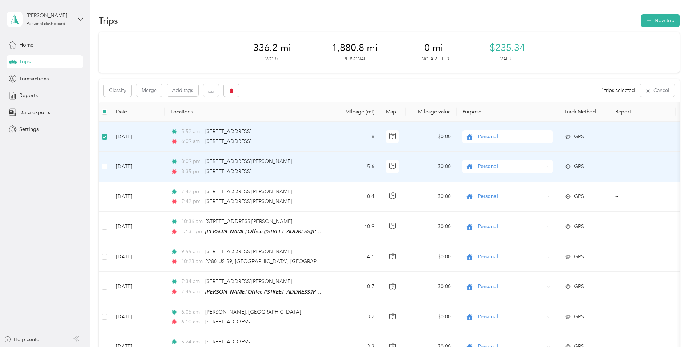
click at [102, 170] on label at bounding box center [104, 167] width 6 height 8
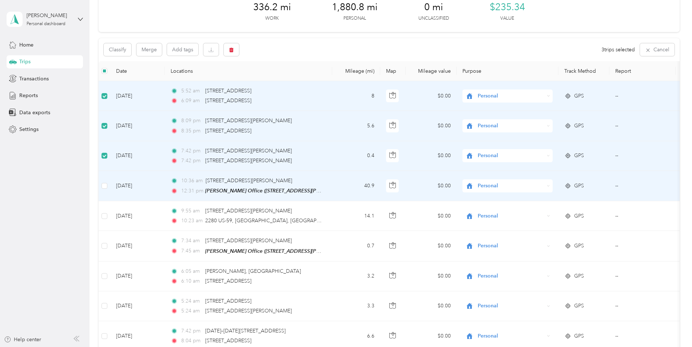
scroll to position [73, 0]
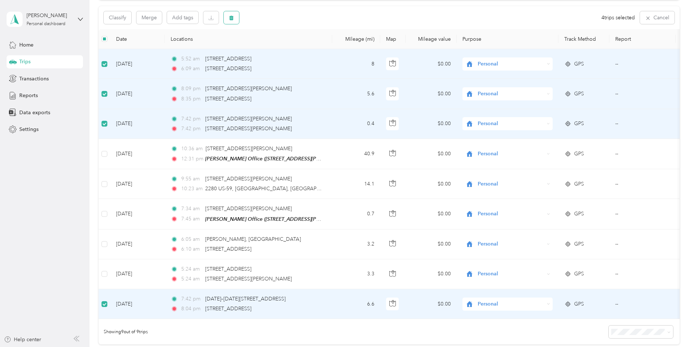
click at [235, 15] on button "button" at bounding box center [231, 17] width 15 height 13
click at [284, 47] on button "Yes" at bounding box center [285, 48] width 14 height 12
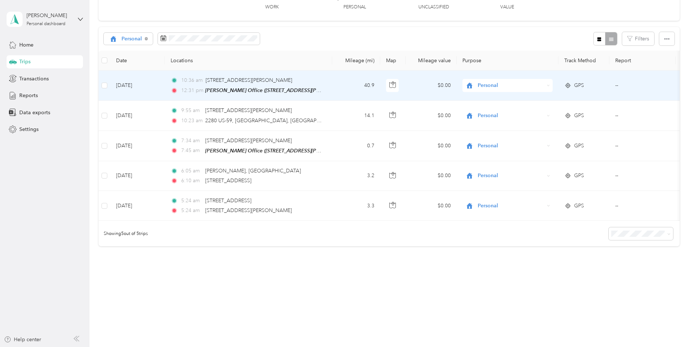
scroll to position [56, 0]
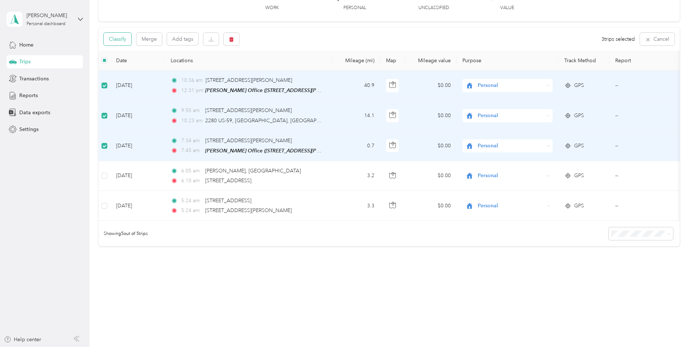
click at [123, 33] on button "Classify" at bounding box center [118, 39] width 28 height 13
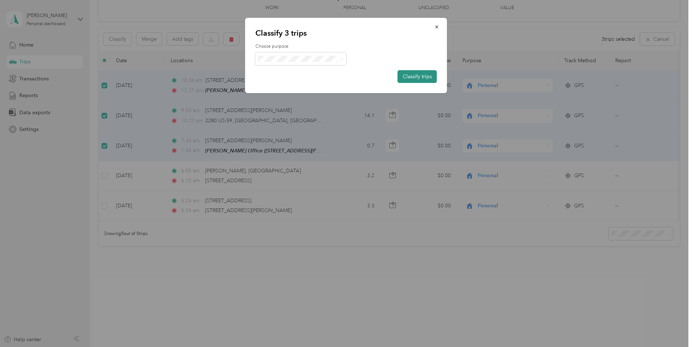
click at [414, 78] on button "Classify trips" at bounding box center [417, 76] width 39 height 13
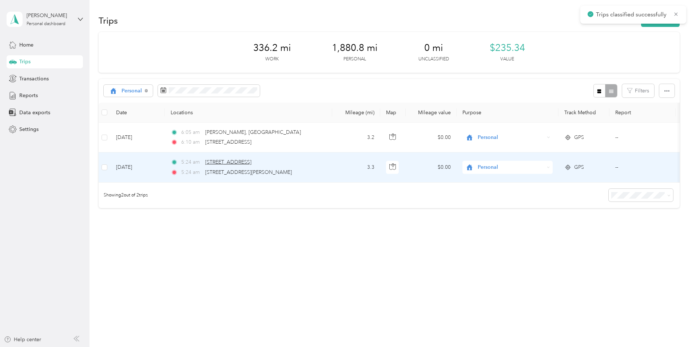
scroll to position [0, 0]
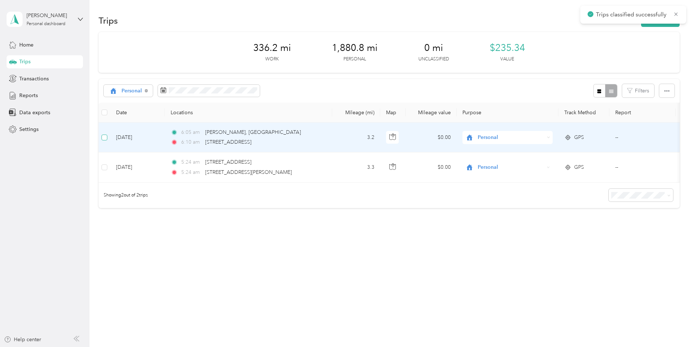
click at [105, 141] on label at bounding box center [104, 137] width 6 height 8
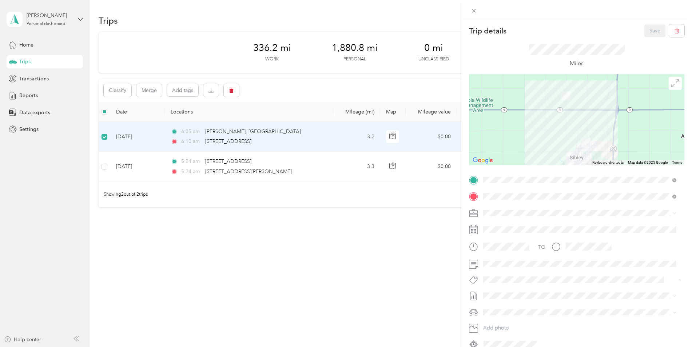
click at [105, 168] on div "Trip details Save This trip cannot be edited because it is either under review,…" at bounding box center [346, 173] width 692 height 347
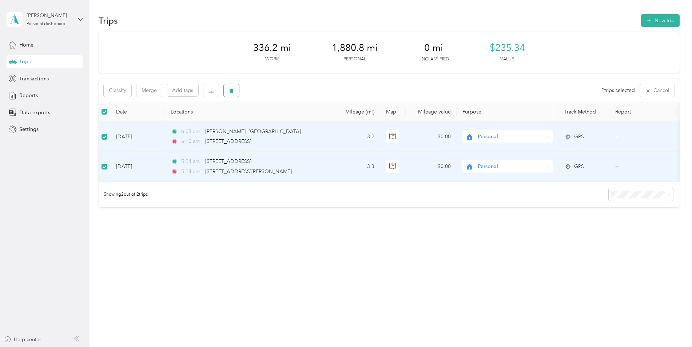
click at [231, 93] on icon "button" at bounding box center [231, 90] width 4 height 5
click at [285, 120] on button "Yes" at bounding box center [285, 121] width 14 height 12
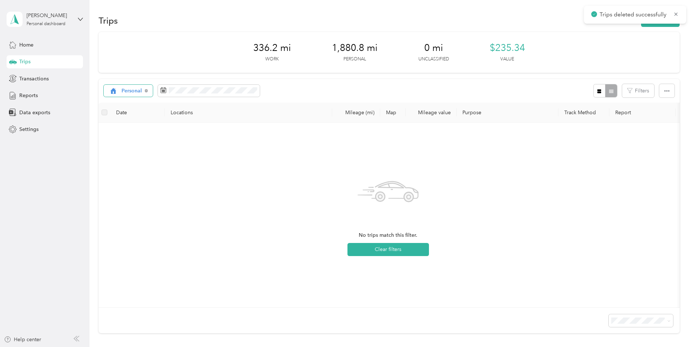
click at [126, 95] on div "Personal" at bounding box center [128, 91] width 49 height 12
click at [130, 103] on span "All purposes" at bounding box center [164, 104] width 86 height 8
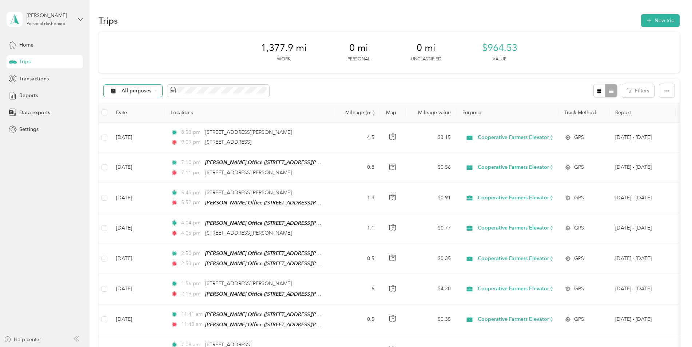
click at [149, 89] on span "All purposes" at bounding box center [136, 90] width 30 height 5
click at [140, 116] on span "Unclassified" at bounding box center [164, 117] width 86 height 8
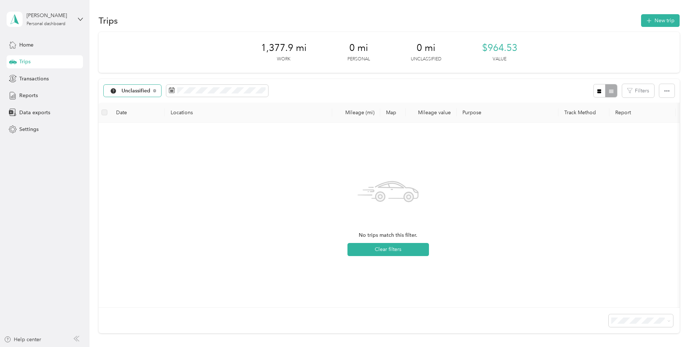
click at [144, 89] on span "Unclassified" at bounding box center [135, 90] width 29 height 5
click at [135, 144] on span "Personal" at bounding box center [164, 142] width 86 height 8
click at [137, 89] on span "Personal" at bounding box center [131, 90] width 21 height 5
click at [132, 104] on span "All purposes" at bounding box center [164, 104] width 86 height 8
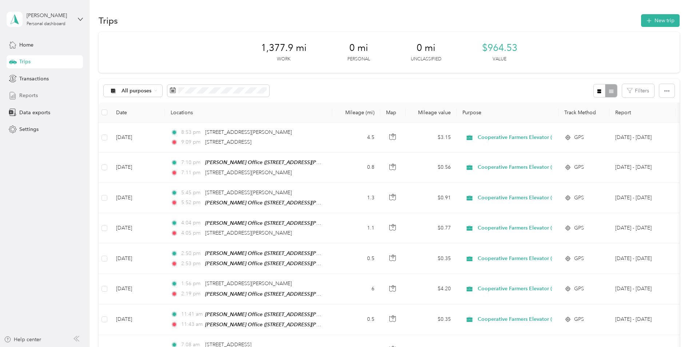
click at [27, 95] on span "Reports" at bounding box center [28, 96] width 19 height 8
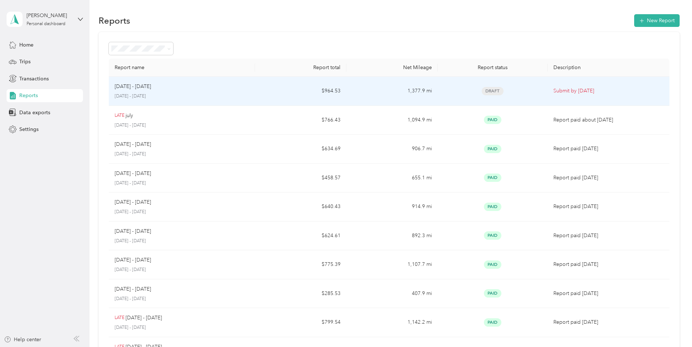
click at [152, 95] on p "[DATE] - [DATE]" at bounding box center [182, 96] width 135 height 7
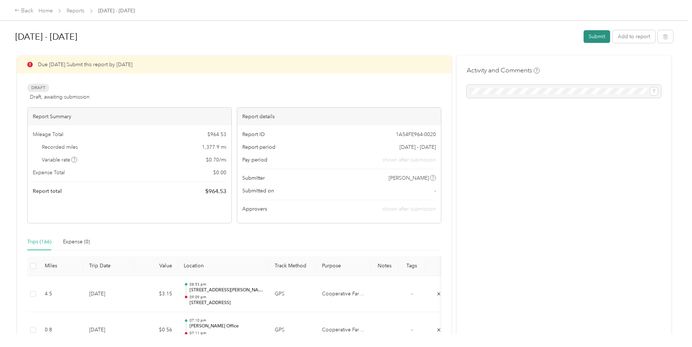
click at [599, 38] on button "Submit" at bounding box center [596, 36] width 27 height 13
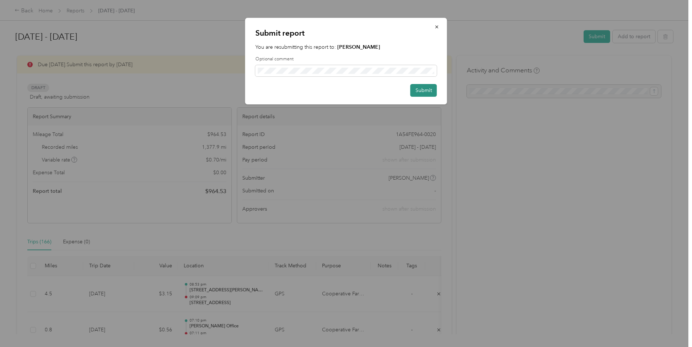
click at [422, 92] on button "Submit" at bounding box center [423, 90] width 27 height 13
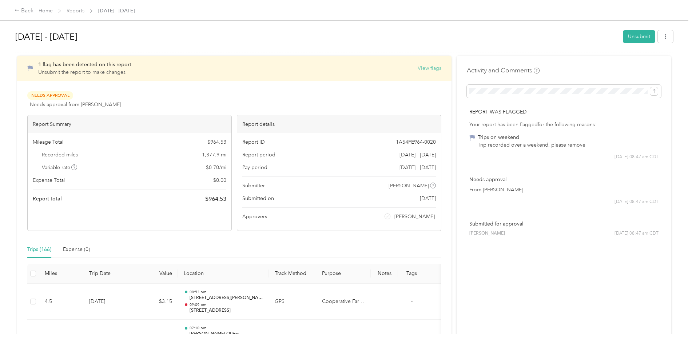
click at [422, 65] on button "View flags" at bounding box center [430, 68] width 24 height 8
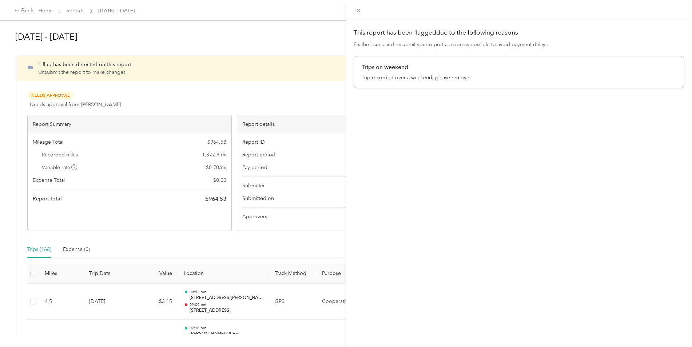
click at [294, 48] on div "This report has been flagged due to the following reasons Fix the issues and re…" at bounding box center [346, 173] width 692 height 347
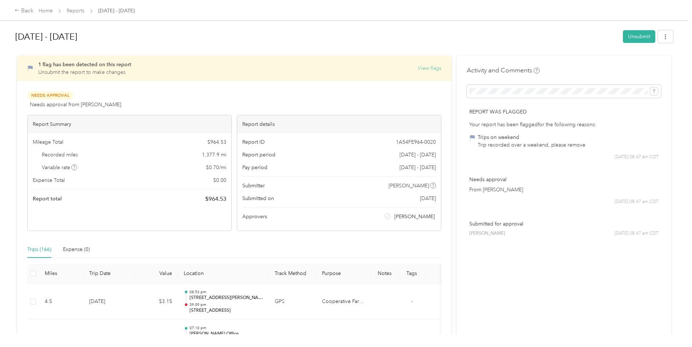
click at [433, 69] on button "View flags" at bounding box center [430, 68] width 24 height 8
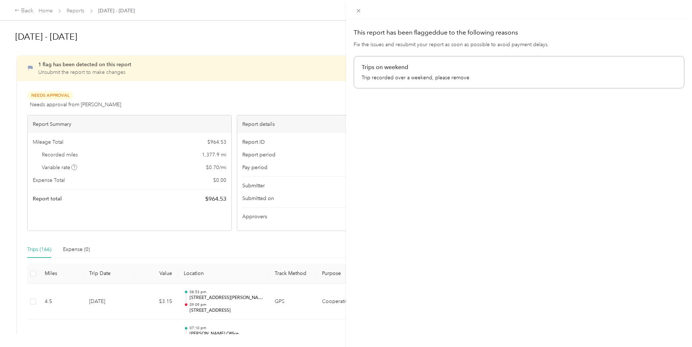
click at [191, 68] on div "This report has been flagged due to the following reasons Fix the issues and re…" at bounding box center [346, 173] width 692 height 347
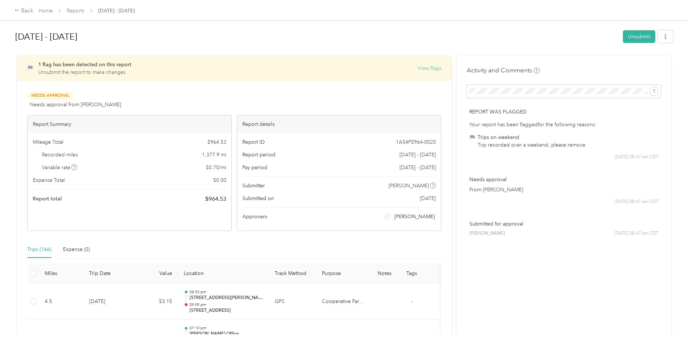
click at [427, 69] on button "View flags" at bounding box center [430, 68] width 24 height 8
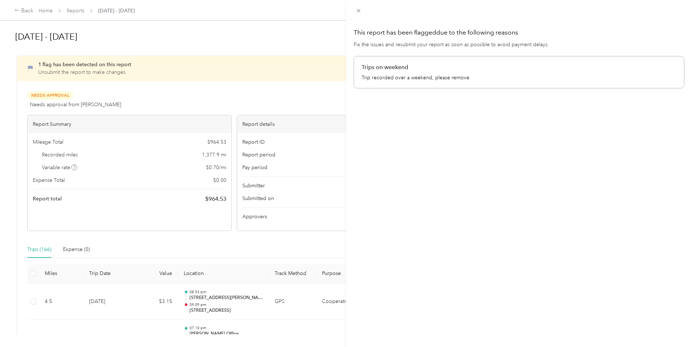
click at [411, 75] on p "Trip recorded over a weekend, please remove" at bounding box center [519, 78] width 315 height 8
click at [361, 11] on icon at bounding box center [358, 11] width 6 height 6
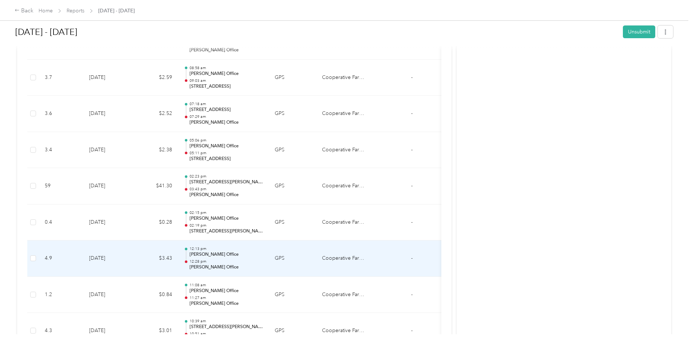
scroll to position [2837, 0]
